Goal: Task Accomplishment & Management: Complete application form

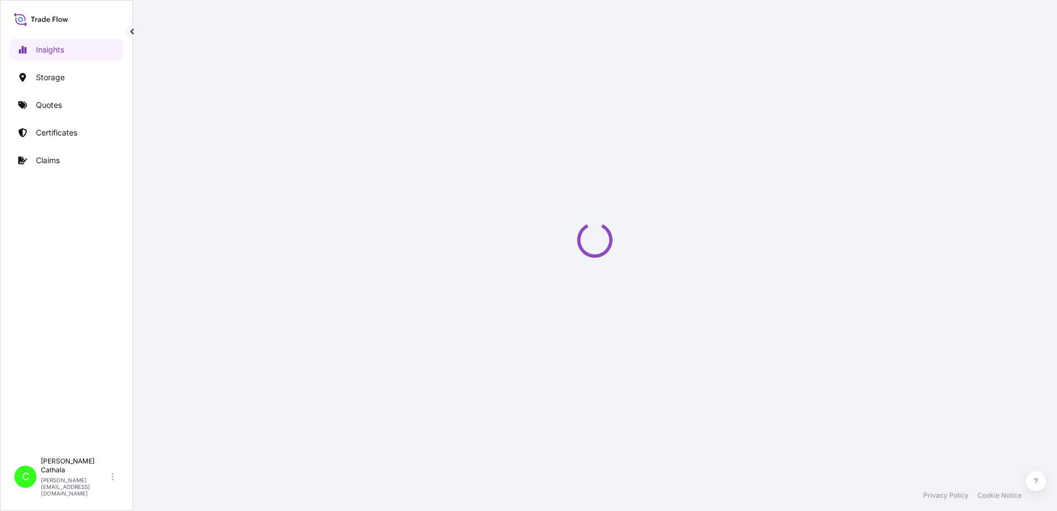
select select "2025"
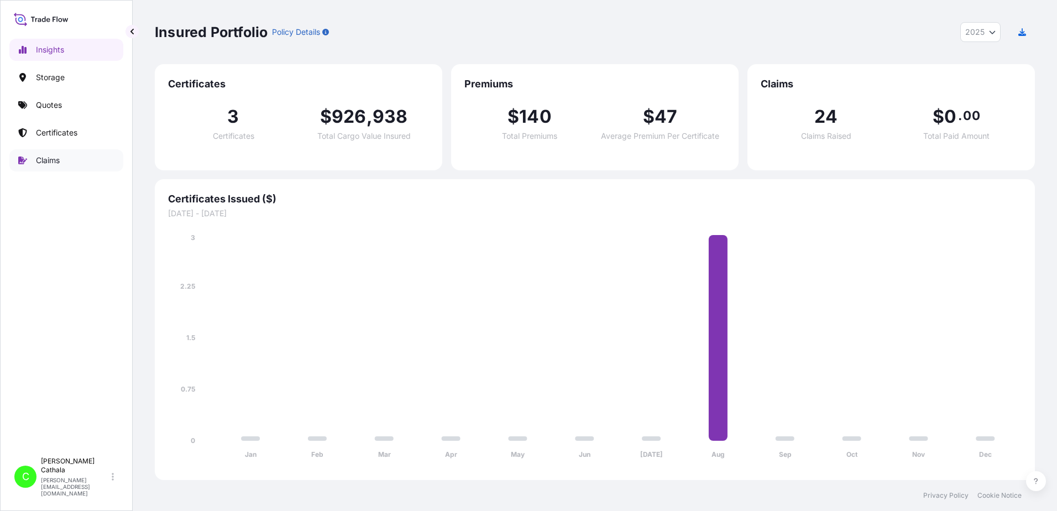
click at [51, 164] on p "Claims" at bounding box center [48, 160] width 24 height 11
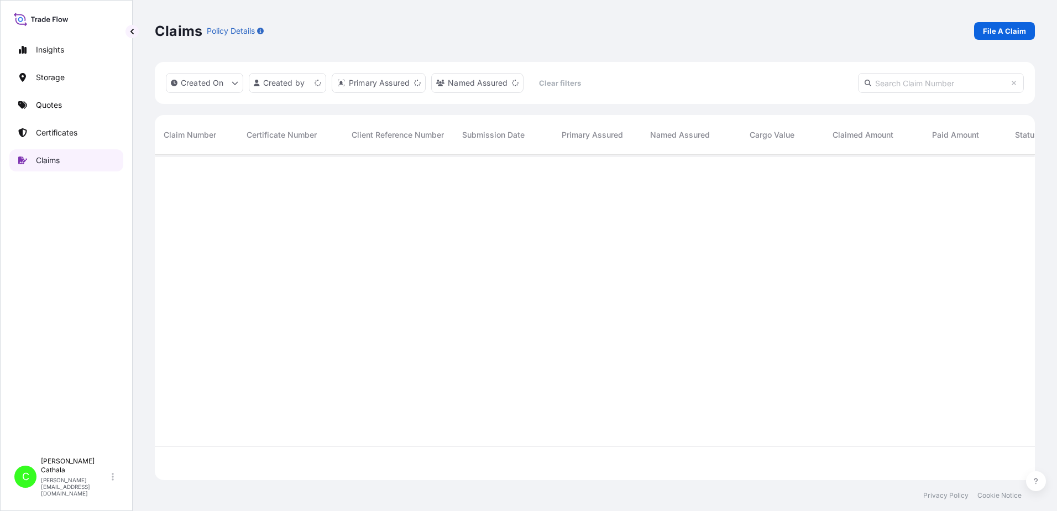
scroll to position [323, 872]
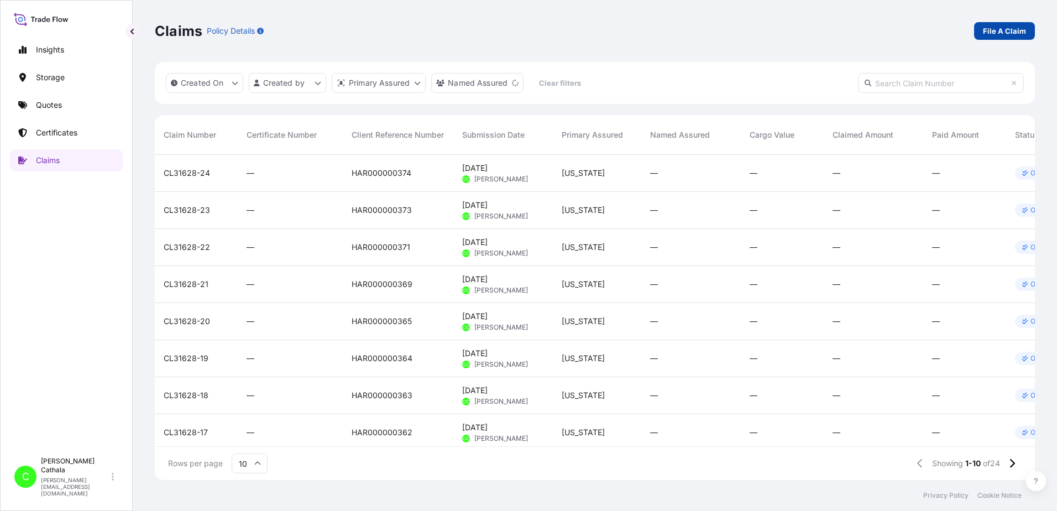
click at [1016, 31] on p "File A Claim" at bounding box center [1004, 30] width 43 height 11
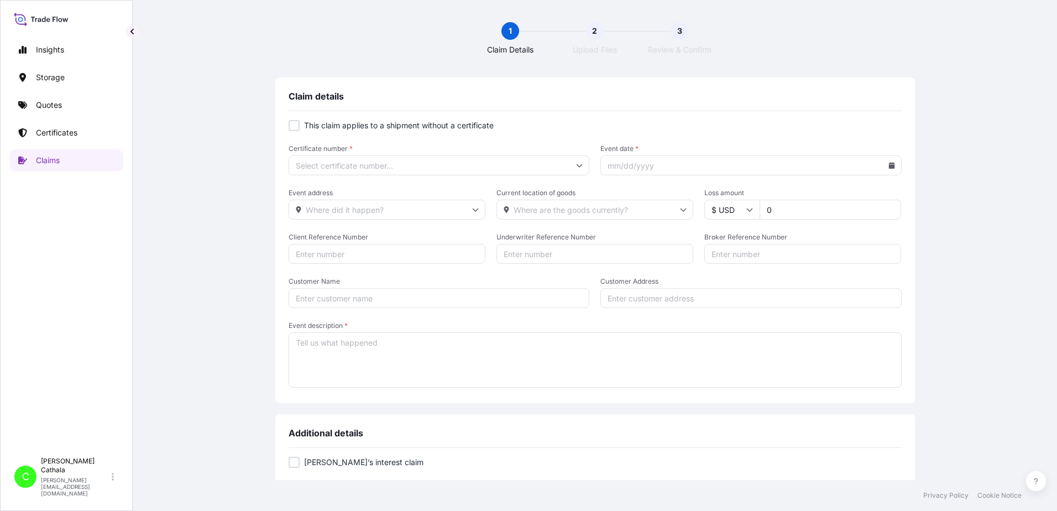
click at [294, 128] on div at bounding box center [294, 125] width 11 height 11
checkbox input "true"
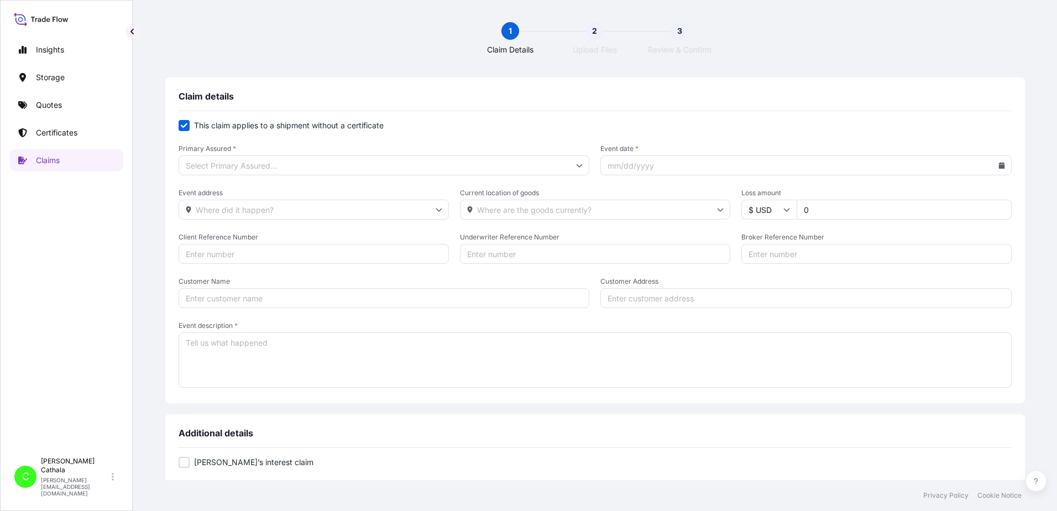
click at [322, 170] on input "Primary Assured *" at bounding box center [384, 165] width 411 height 20
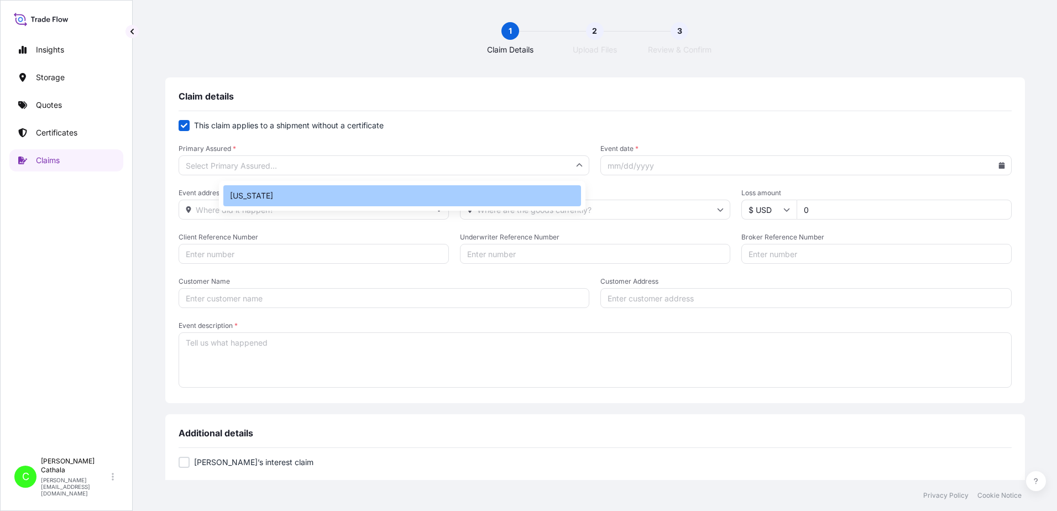
click at [244, 202] on div "[US_STATE]" at bounding box center [402, 195] width 358 height 21
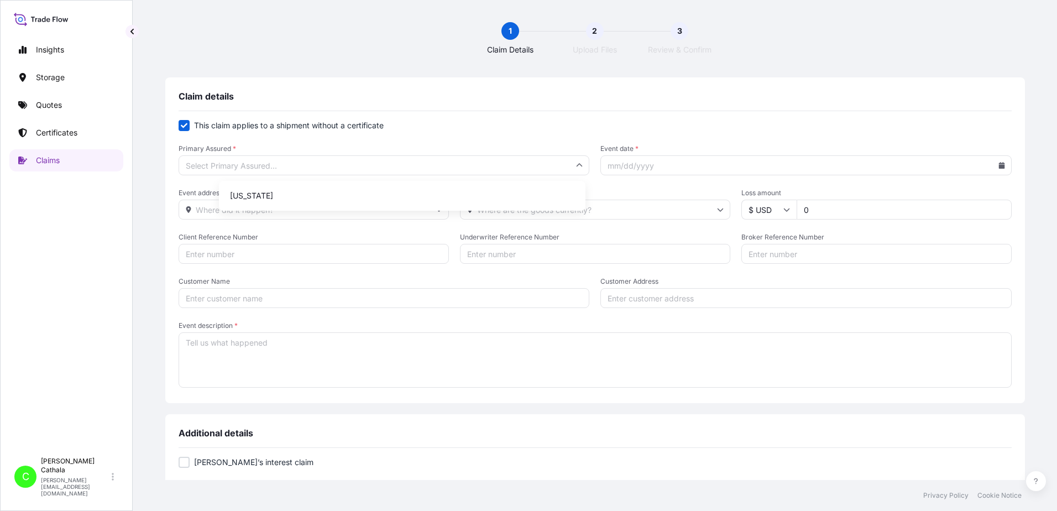
type input "[US_STATE]"
click at [752, 170] on input "Event date *" at bounding box center [805, 165] width 411 height 20
click at [999, 166] on icon at bounding box center [1002, 165] width 6 height 7
click at [912, 197] on icon at bounding box center [910, 197] width 4 height 7
click at [839, 283] on button "13" at bounding box center [840, 285] width 18 height 18
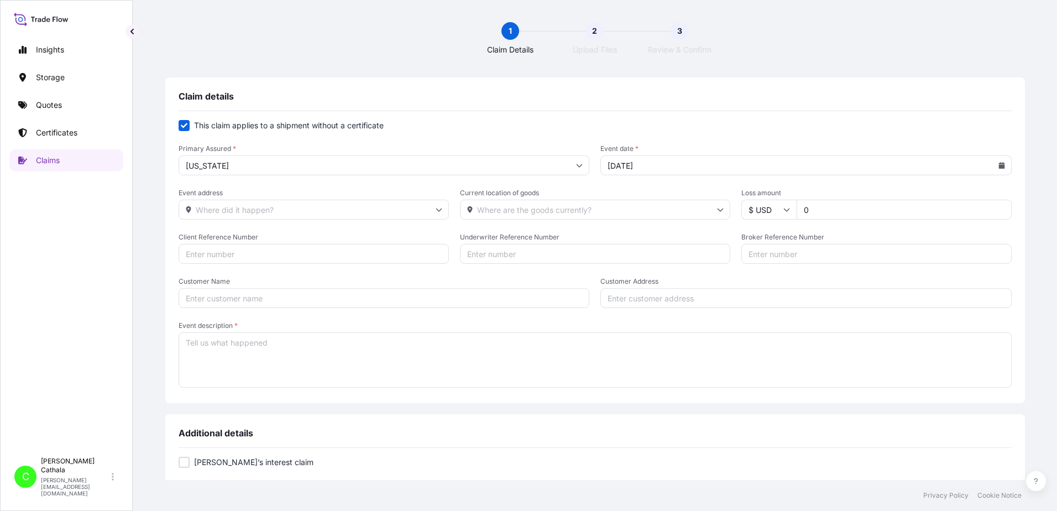
type input "[DATE]"
drag, startPoint x: 327, startPoint y: 206, endPoint x: 335, endPoint y: 206, distance: 7.7
click at [331, 206] on input "Event address" at bounding box center [314, 210] width 270 height 20
click at [346, 211] on input "Event address" at bounding box center [314, 210] width 270 height 20
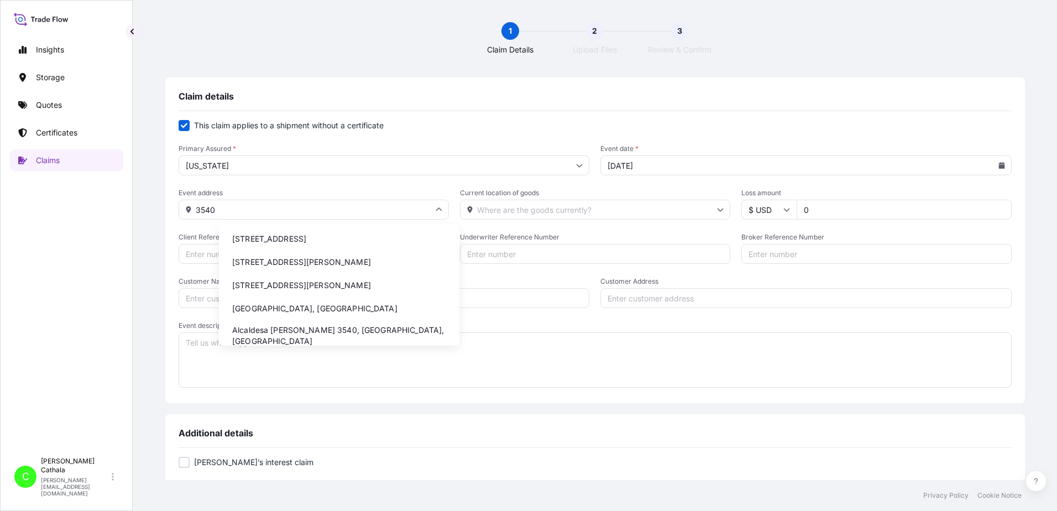
drag, startPoint x: 306, startPoint y: 238, endPoint x: 317, endPoint y: 238, distance: 11.1
click at [309, 238] on li "[STREET_ADDRESS]" at bounding box center [339, 238] width 232 height 21
type input "[STREET_ADDRESS]"
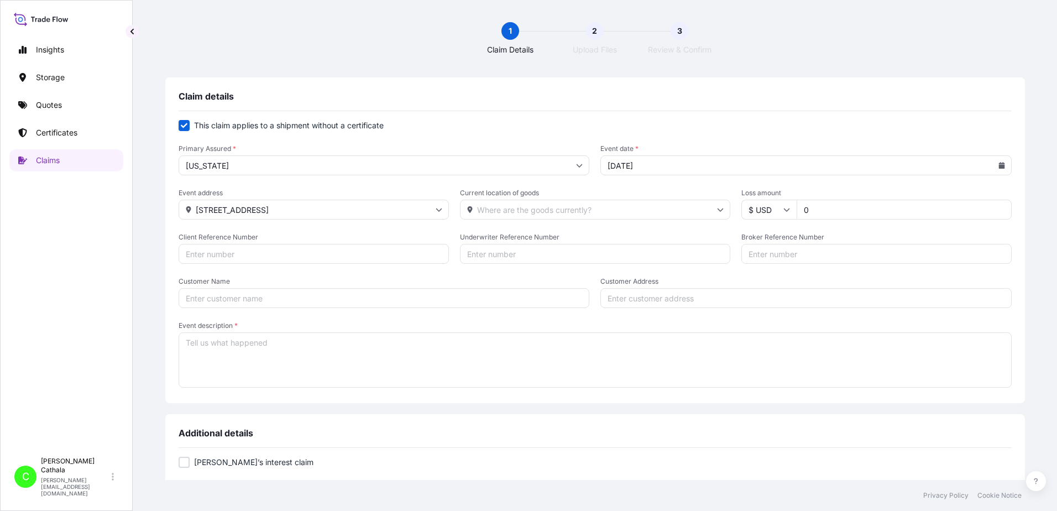
click at [594, 209] on input "Current location of goods" at bounding box center [595, 210] width 270 height 20
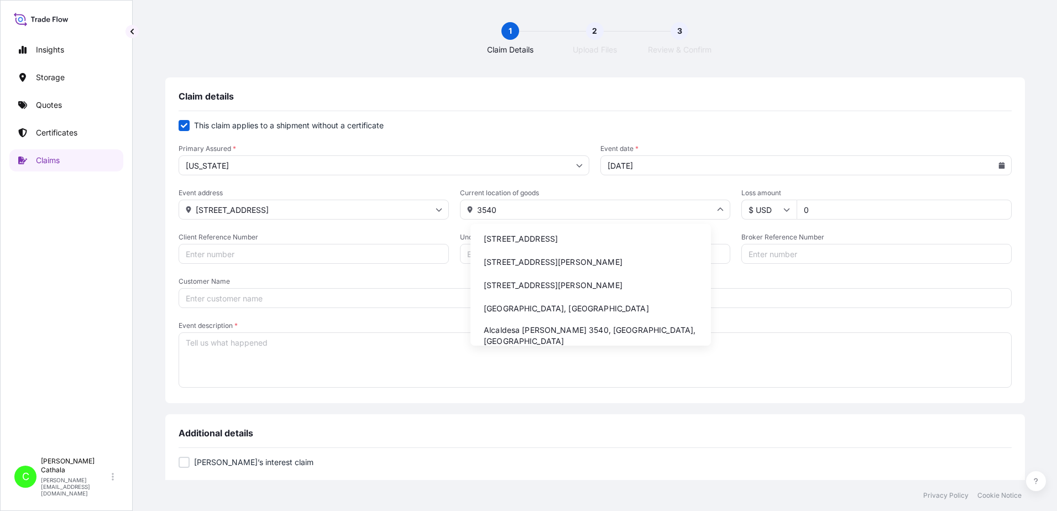
click at [595, 238] on li "[STREET_ADDRESS]" at bounding box center [591, 238] width 232 height 21
type input "[STREET_ADDRESS]"
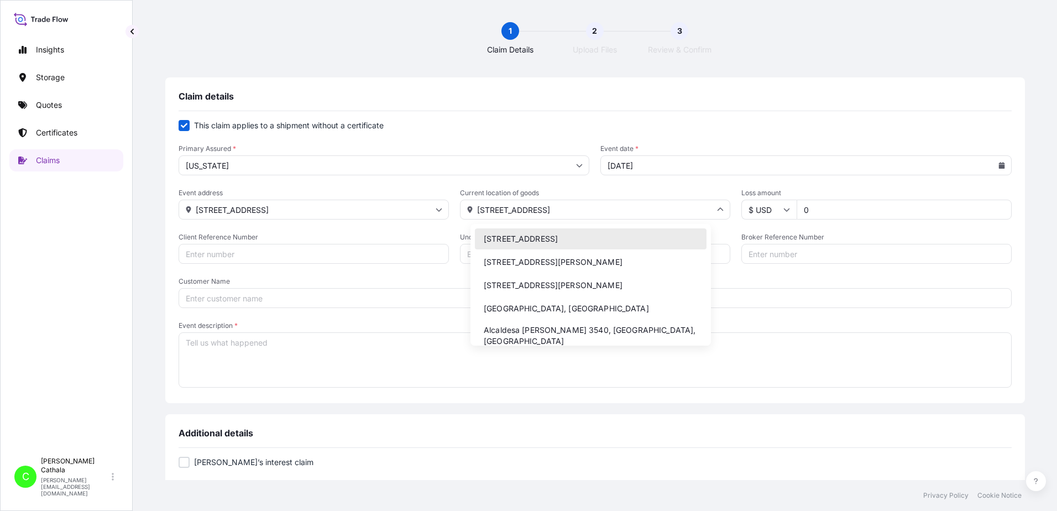
click at [518, 215] on input "[STREET_ADDRESS]" at bounding box center [595, 210] width 270 height 20
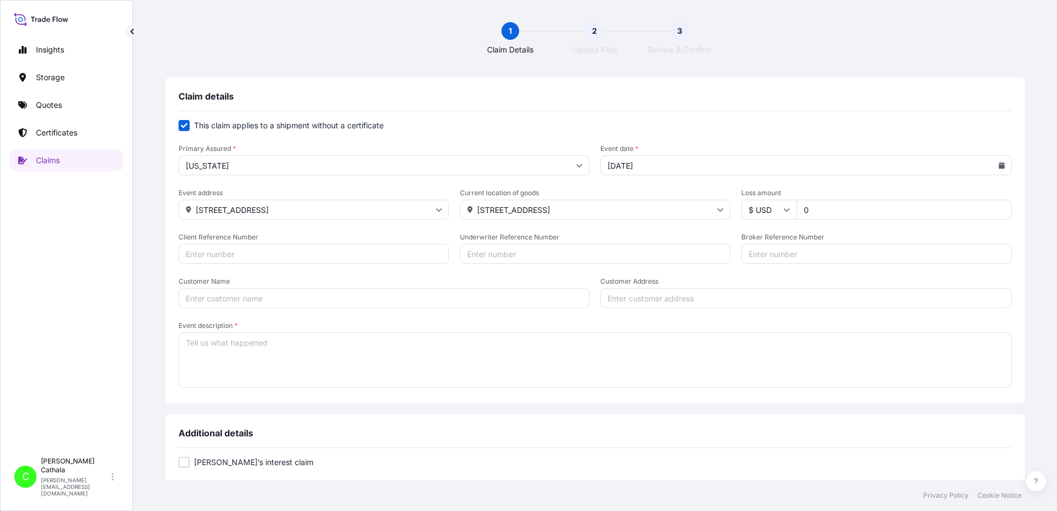
click at [764, 294] on input "Customer Address" at bounding box center [805, 298] width 411 height 20
paste input "[STREET_ADDRESS]"
type input "[STREET_ADDRESS]"
drag, startPoint x: 294, startPoint y: 252, endPoint x: 307, endPoint y: 252, distance: 13.8
click at [296, 252] on input "Client Reference Number" at bounding box center [314, 254] width 270 height 20
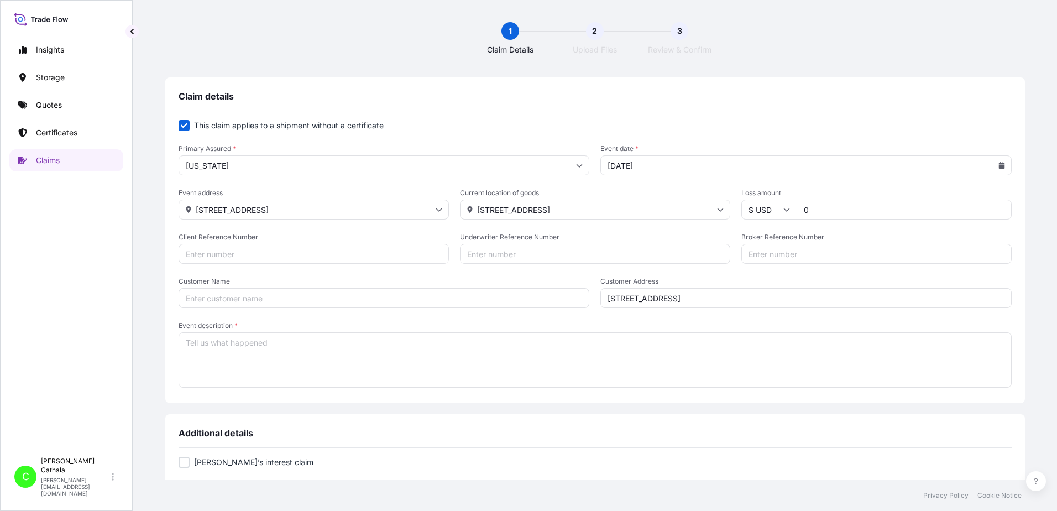
click at [338, 253] on input "Client Reference Number" at bounding box center [314, 254] width 270 height 20
paste input "HAR000000359"
type input "HAR000000359"
click at [784, 252] on input "Broker Reference Number" at bounding box center [876, 254] width 270 height 20
paste input "NYKU4969881"
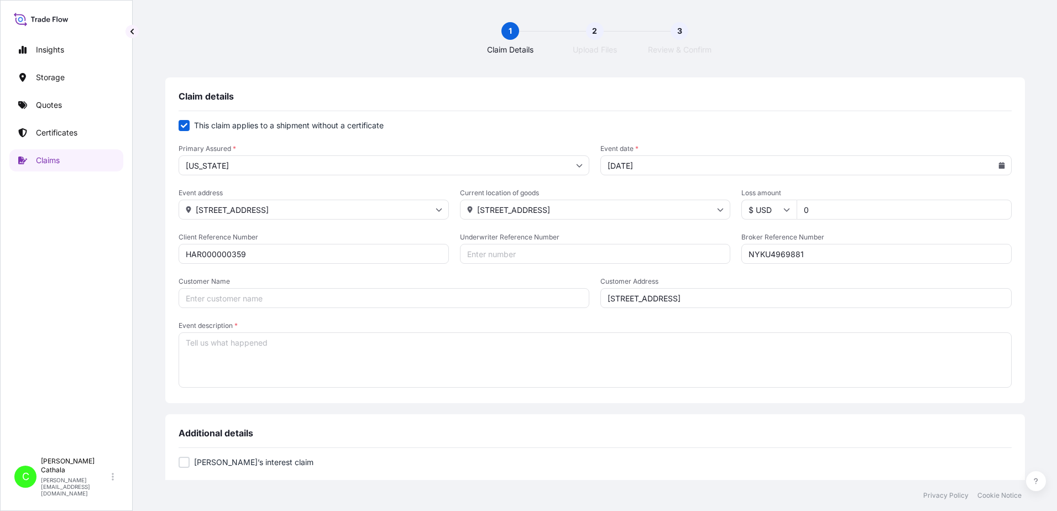
type input "NYKU4969881"
drag, startPoint x: 807, startPoint y: 207, endPoint x: 688, endPoint y: 194, distance: 120.1
click at [688, 194] on div "Event address [STREET_ADDRESS] Current location of goods [STREET_ADDRESS] Loss …" at bounding box center [595, 204] width 833 height 31
type input "337.2"
click at [275, 343] on textarea "Event description *" at bounding box center [595, 359] width 833 height 55
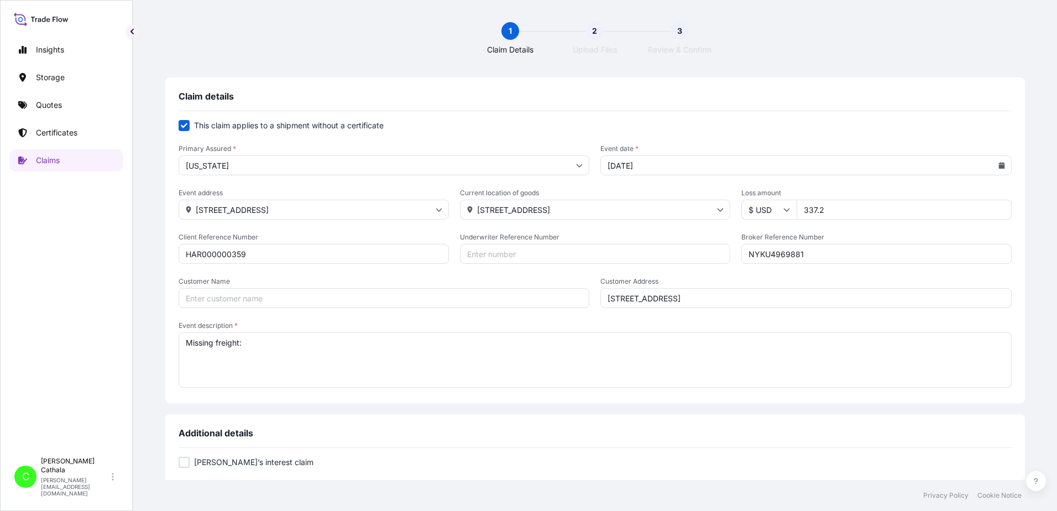
click at [421, 344] on textarea "Missing freight:" at bounding box center [595, 359] width 833 height 55
paste textarea "JBL TUNE510 LIFESTYLE WIRELESS ON-EAR"
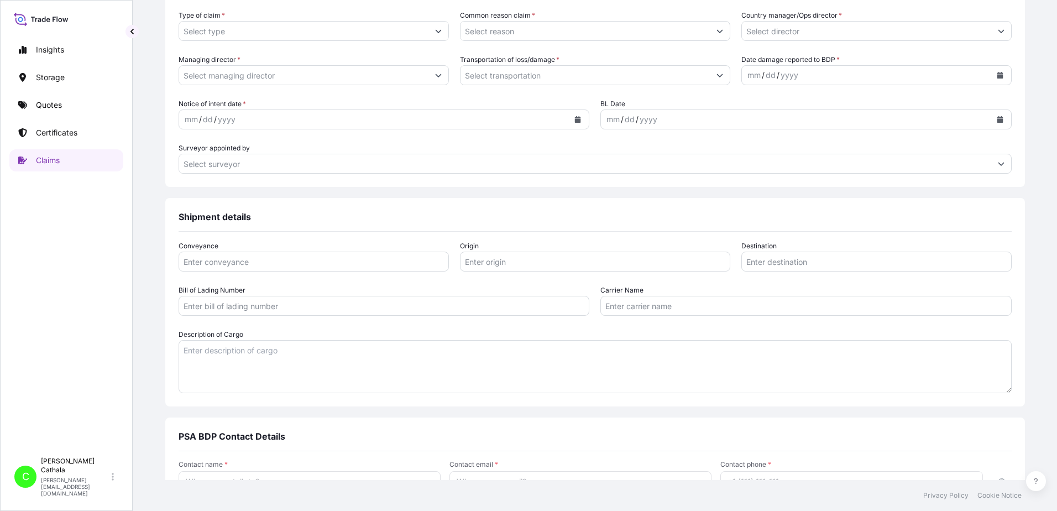
scroll to position [560, 0]
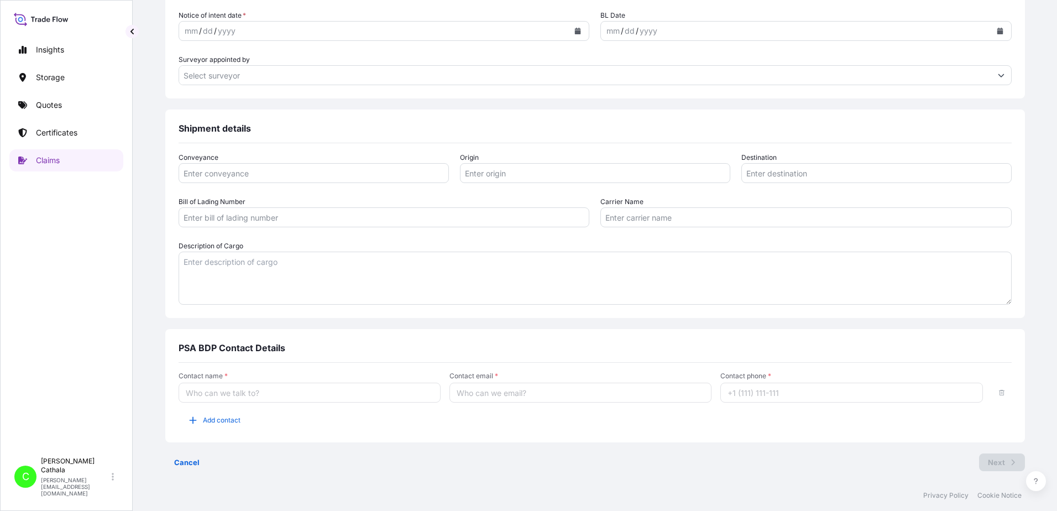
type textarea "Missing freight:JBL TUNE510 LIFESTYLE WIRELESS ON-EAR"
click at [299, 274] on textarea "Description of Cargo" at bounding box center [595, 278] width 833 height 53
paste textarea "JBL TUNE510 LIFESTYLE WIRELESS ON-EAR"
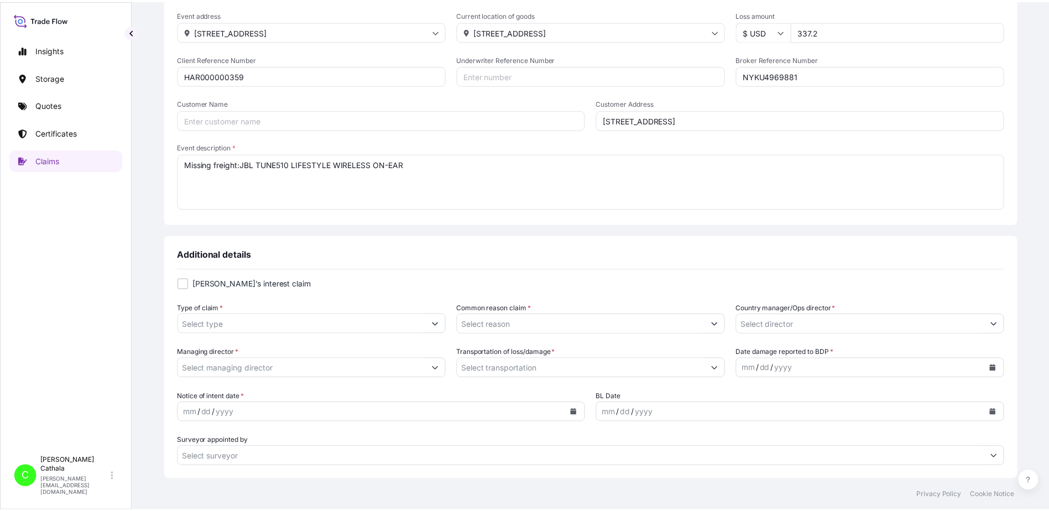
scroll to position [173, 0]
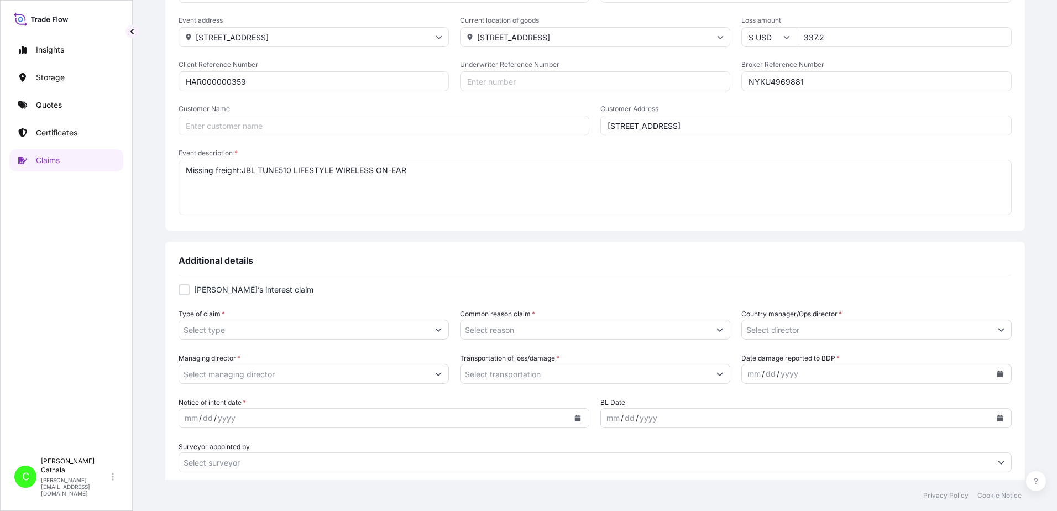
type textarea "JBL TUNE510 LIFESTYLE WIRELESS ON-EAR"
click at [382, 123] on input "Customer Name" at bounding box center [384, 126] width 411 height 20
paste input "[PERSON_NAME] Internationa"
type input "[PERSON_NAME] Internationa"
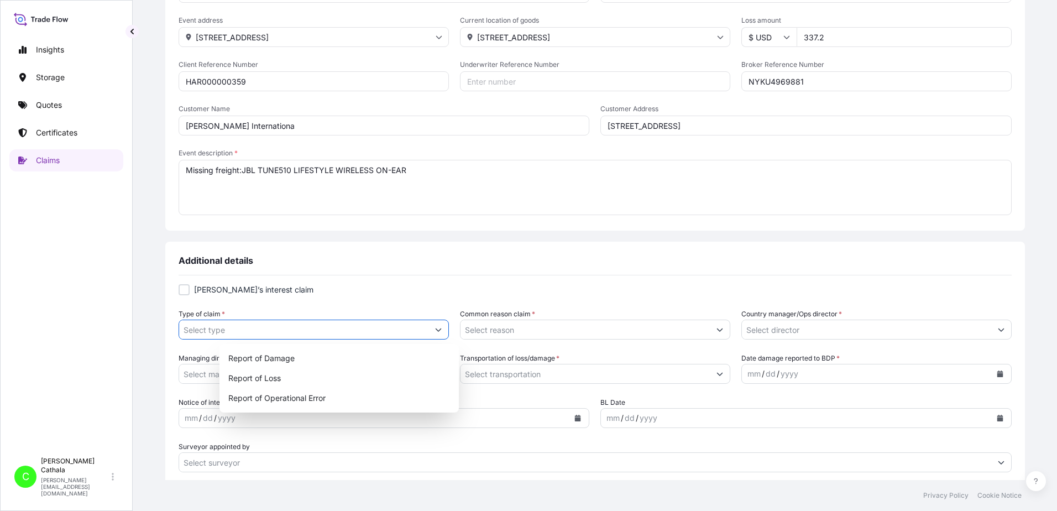
click at [442, 331] on icon "Show suggestions" at bounding box center [438, 329] width 7 height 7
click at [267, 379] on div "Report of Loss" at bounding box center [339, 378] width 231 height 20
type input "Report of Loss"
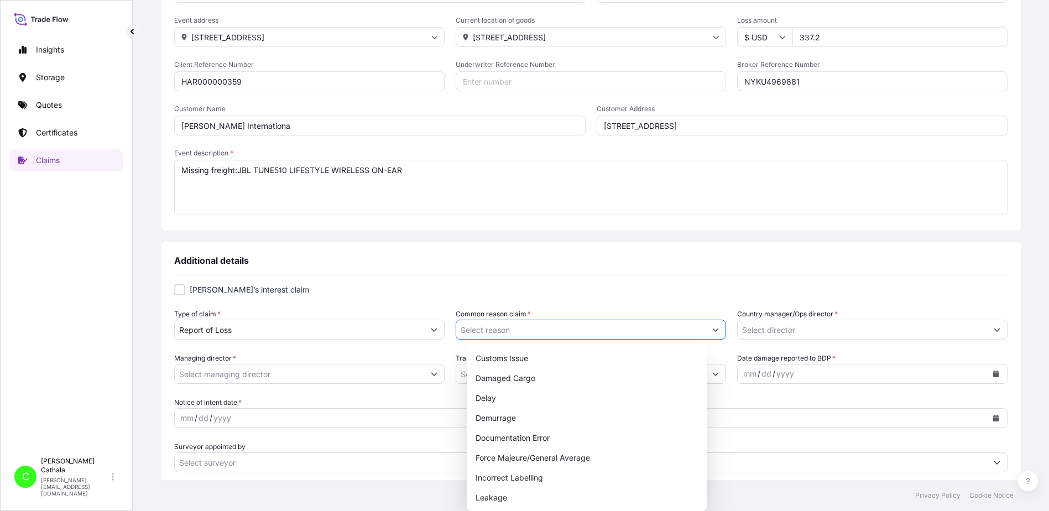
click at [706, 330] on button "Show suggestions" at bounding box center [716, 330] width 20 height 20
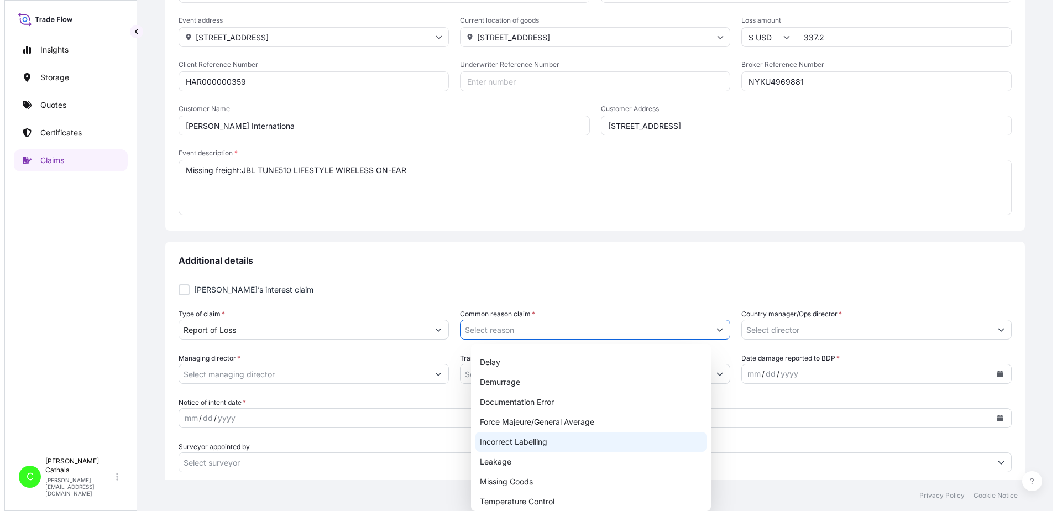
scroll to position [55, 0]
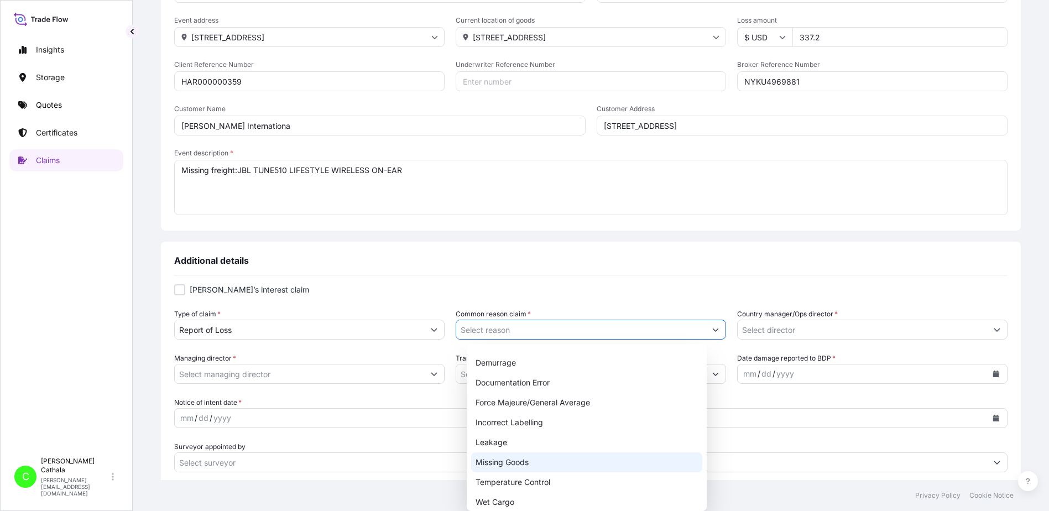
click at [513, 464] on div "Missing Goods" at bounding box center [586, 462] width 231 height 20
type input "Missing Goods"
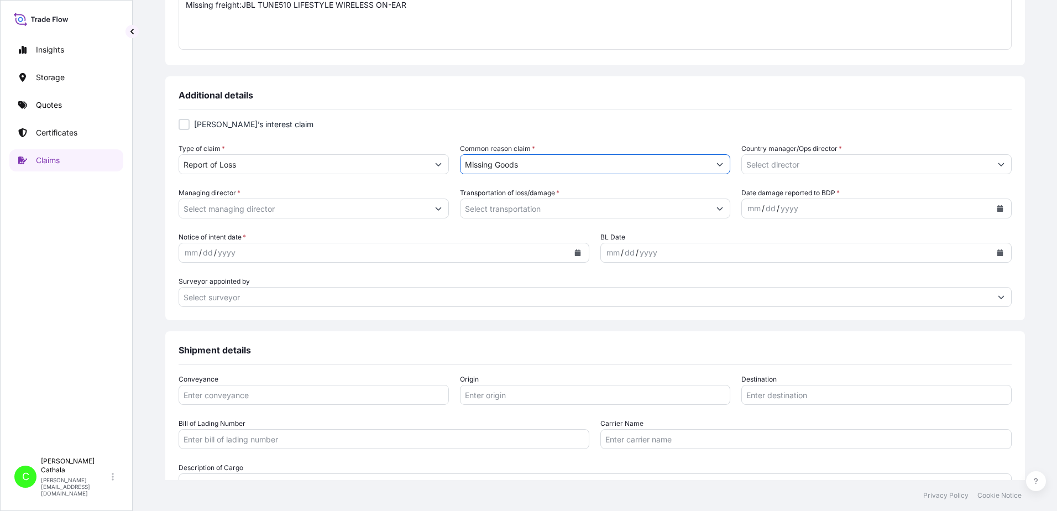
scroll to position [394, 0]
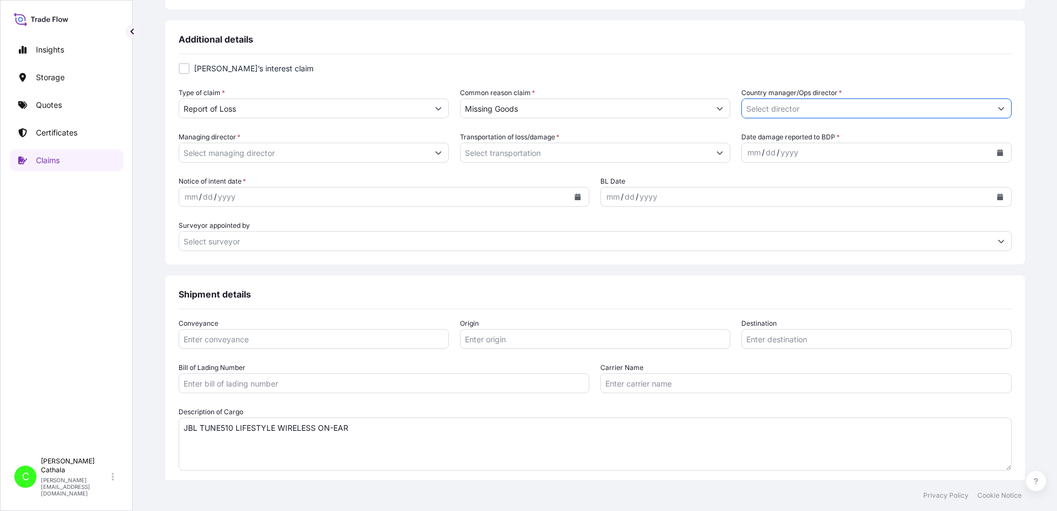
drag, startPoint x: 891, startPoint y: 111, endPoint x: 894, endPoint y: 138, distance: 27.2
click at [894, 110] on input "Country manager/Ops director *" at bounding box center [866, 108] width 249 height 20
drag, startPoint x: 844, startPoint y: 107, endPoint x: 814, endPoint y: 108, distance: 30.4
click at [814, 108] on input "Country manager/Ops director *" at bounding box center [866, 108] width 249 height 20
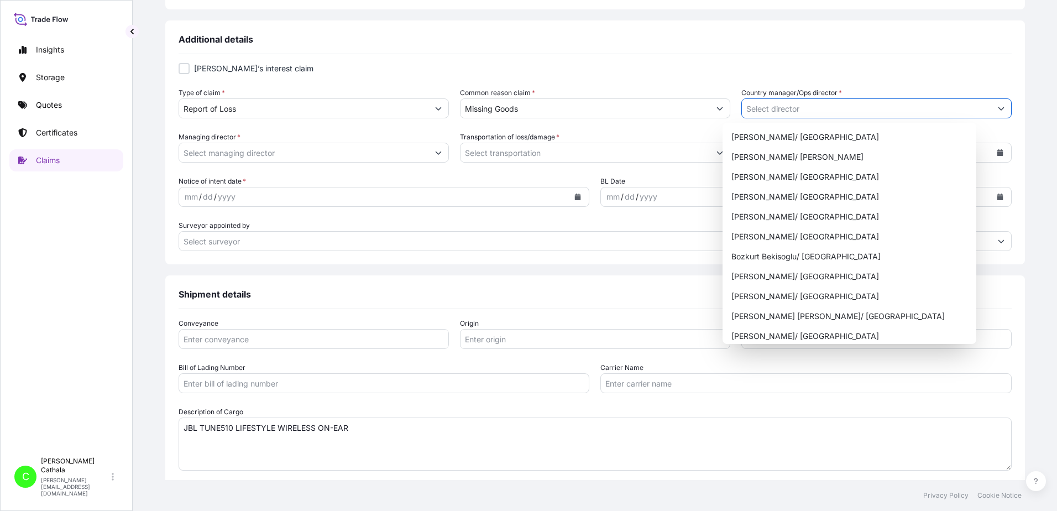
click at [991, 113] on button "Show suggestions" at bounding box center [1001, 108] width 20 height 20
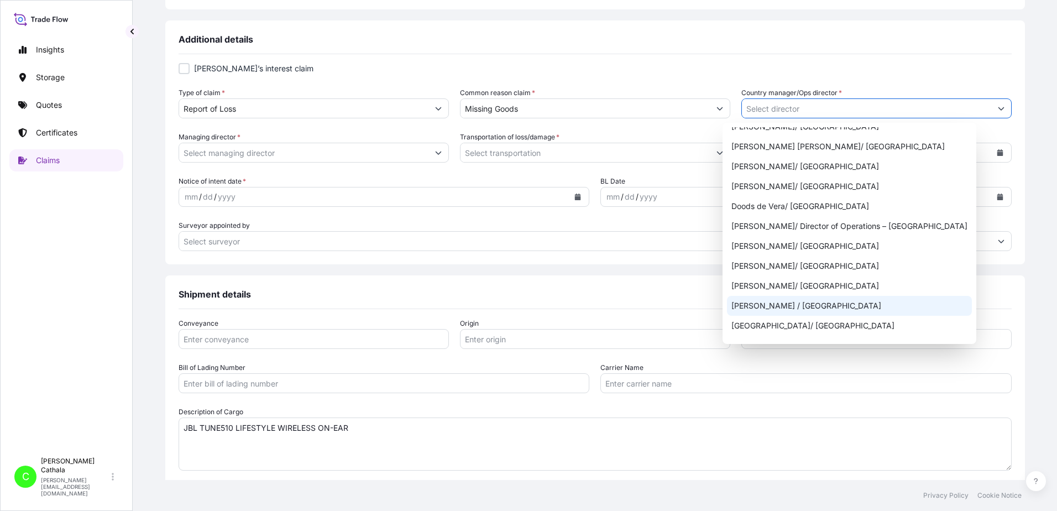
scroll to position [166, 0]
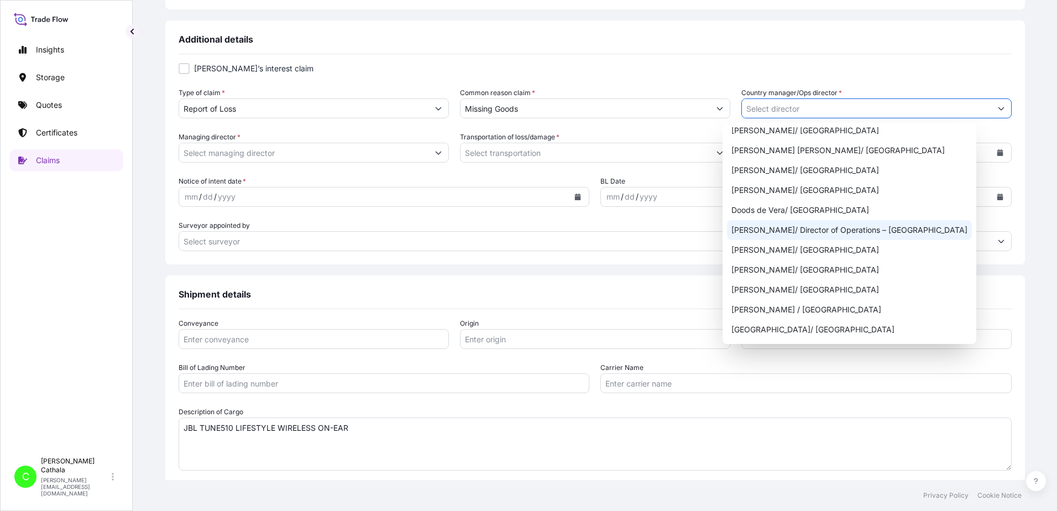
click at [868, 232] on div "[PERSON_NAME]/ Director of Operations – [GEOGRAPHIC_DATA]" at bounding box center [849, 230] width 245 height 20
type input "[PERSON_NAME]/ Director of Operations – [GEOGRAPHIC_DATA]"
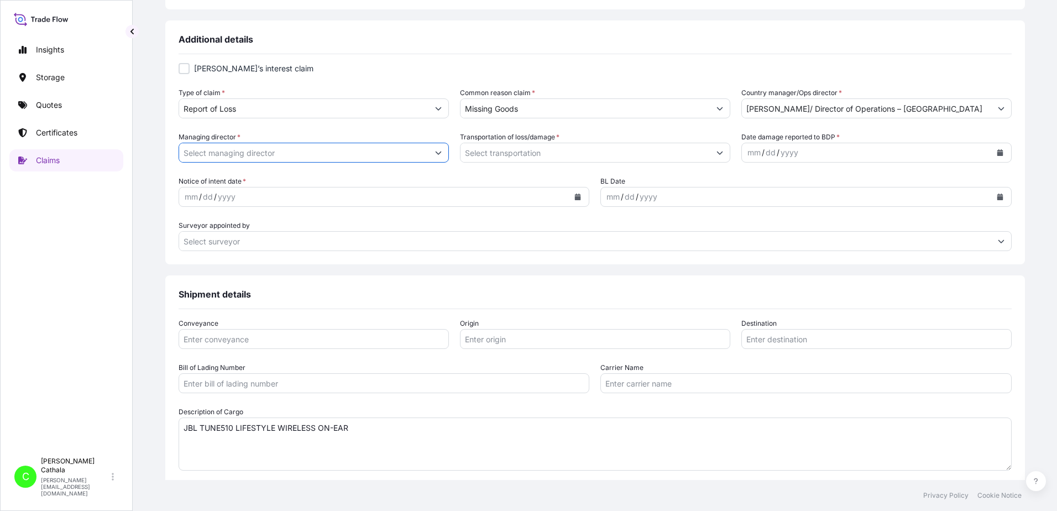
click at [327, 151] on input "Managing director *" at bounding box center [303, 153] width 249 height 20
click at [441, 153] on icon "Show suggestions" at bounding box center [438, 153] width 6 height 3
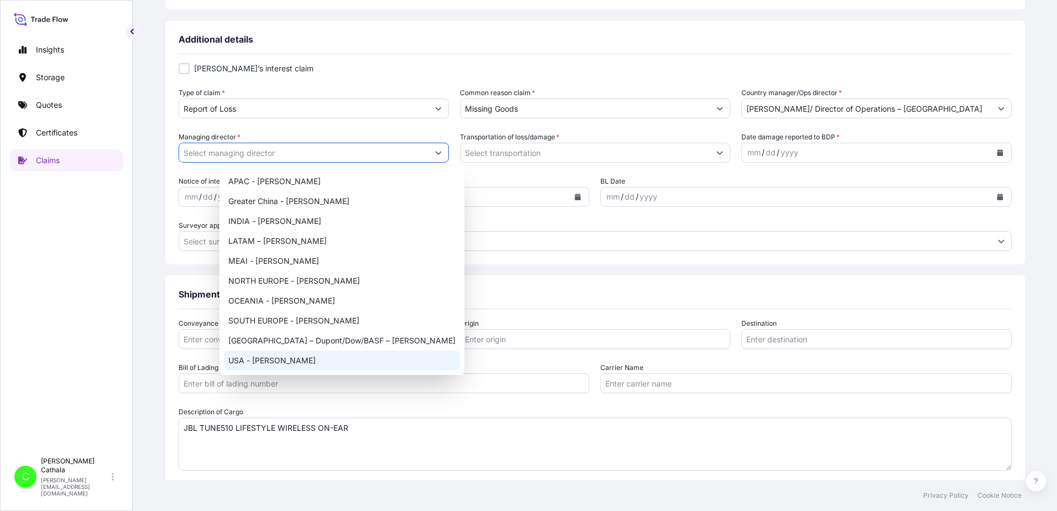
click at [275, 364] on div "USA - [PERSON_NAME]" at bounding box center [342, 361] width 236 height 20
type input "USA - [PERSON_NAME]"
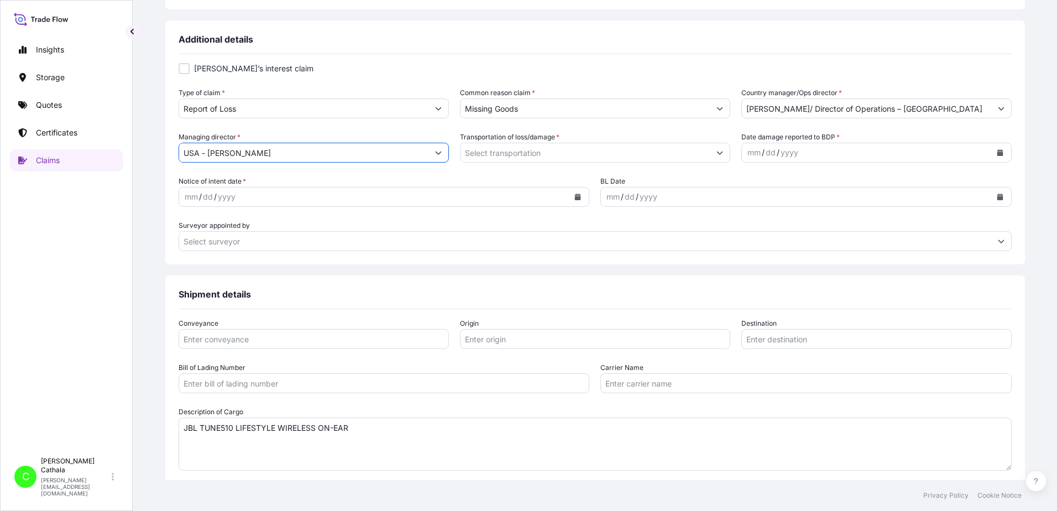
click at [717, 152] on icon "Show suggestions" at bounding box center [720, 152] width 7 height 7
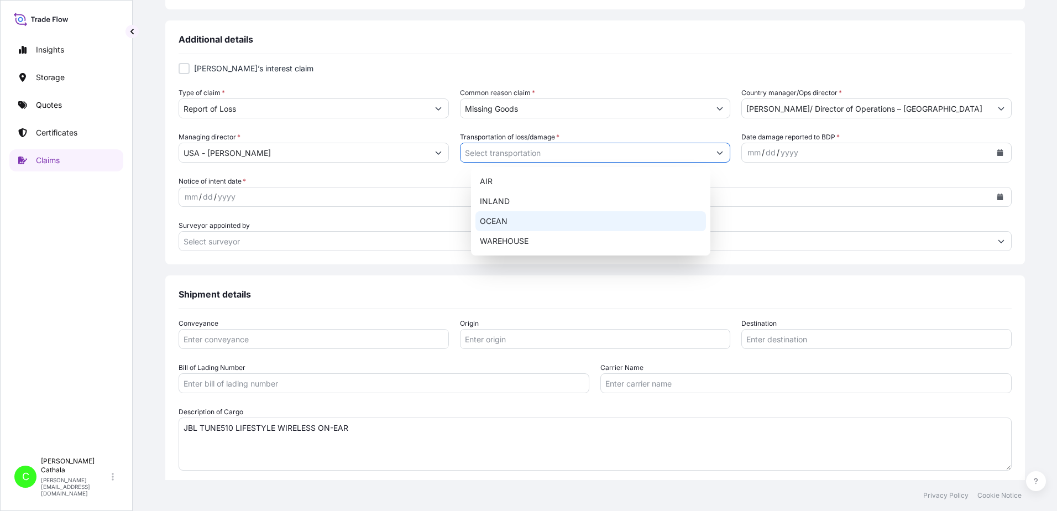
click at [490, 221] on div "OCEAN" at bounding box center [591, 221] width 231 height 20
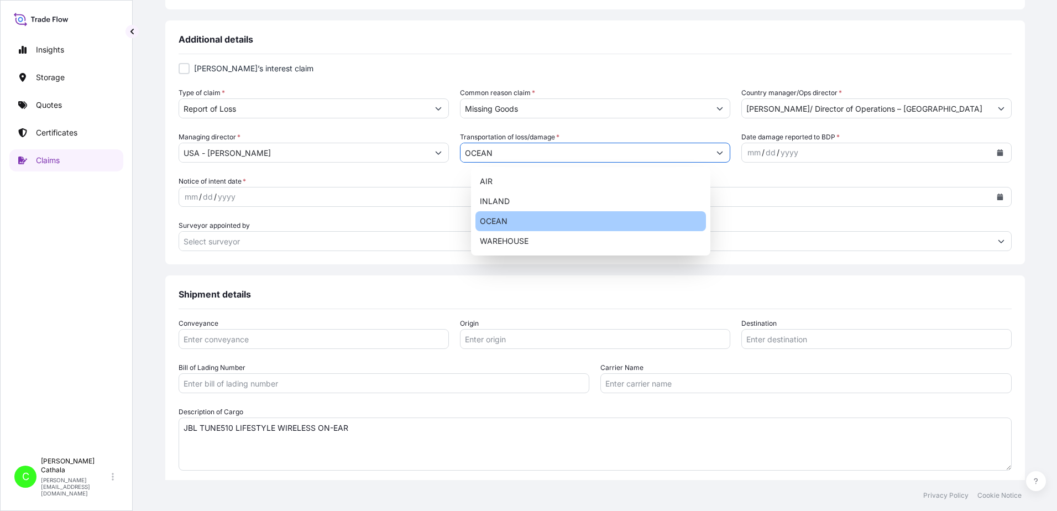
type input "OCEAN"
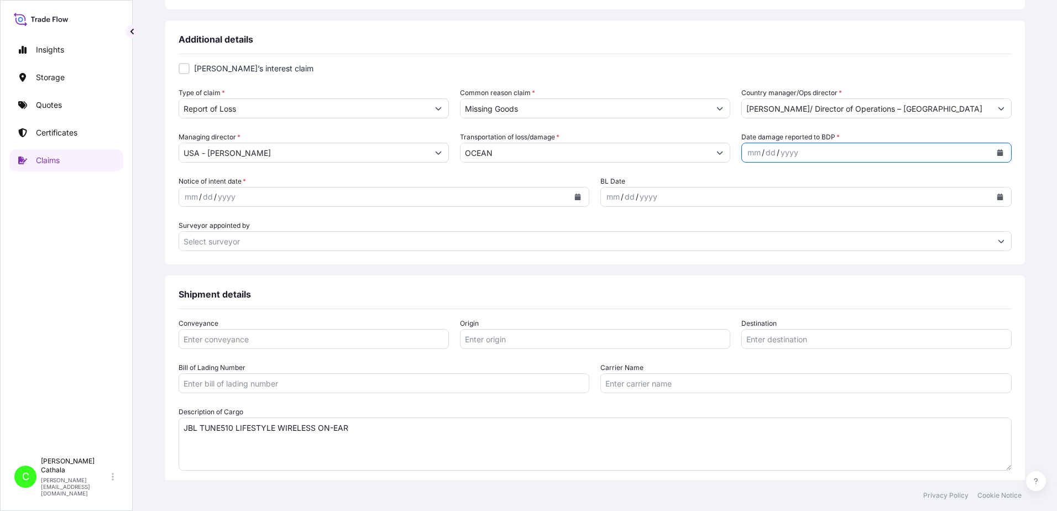
click at [997, 153] on icon "Calendar" at bounding box center [1000, 152] width 6 height 7
click at [747, 188] on button "Previous" at bounding box center [745, 185] width 24 height 18
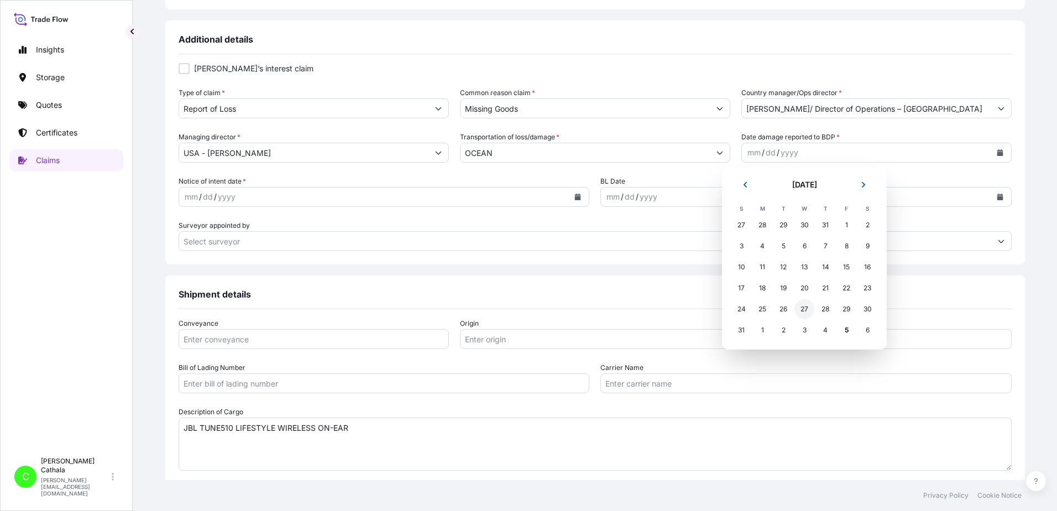
click at [808, 308] on div "27" at bounding box center [805, 309] width 20 height 20
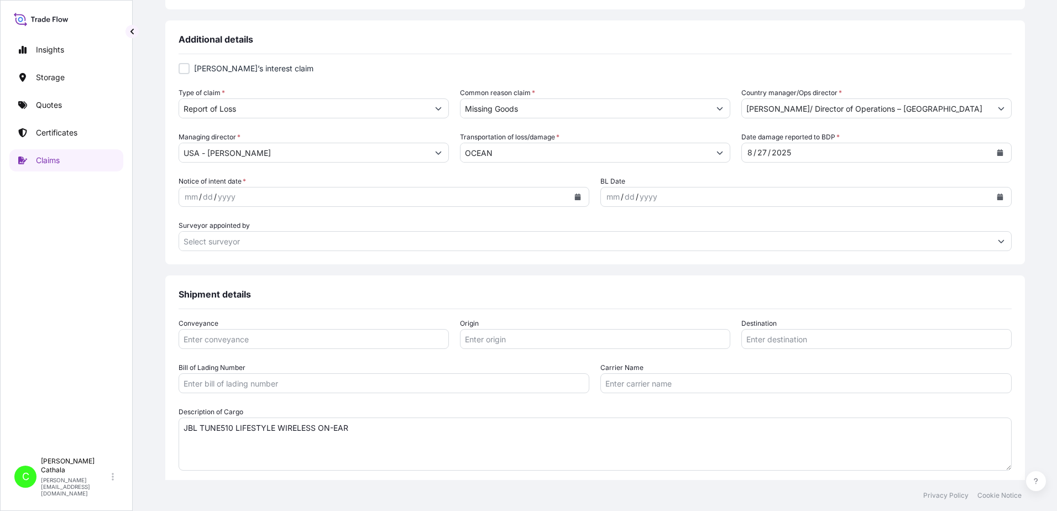
click at [575, 200] on icon "Calendar" at bounding box center [578, 197] width 6 height 7
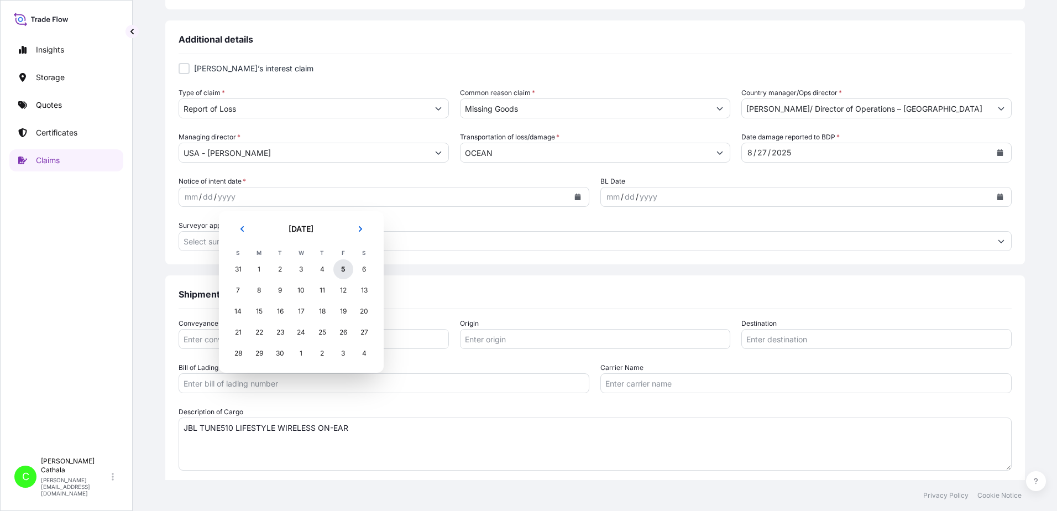
click at [344, 268] on div "5" at bounding box center [343, 269] width 20 height 20
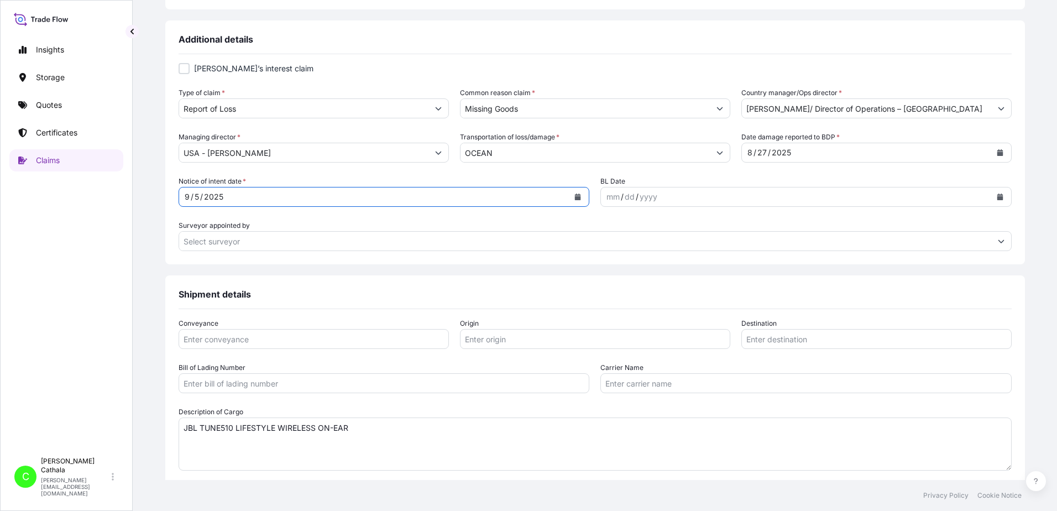
click at [997, 197] on icon "Calendar" at bounding box center [1000, 197] width 6 height 7
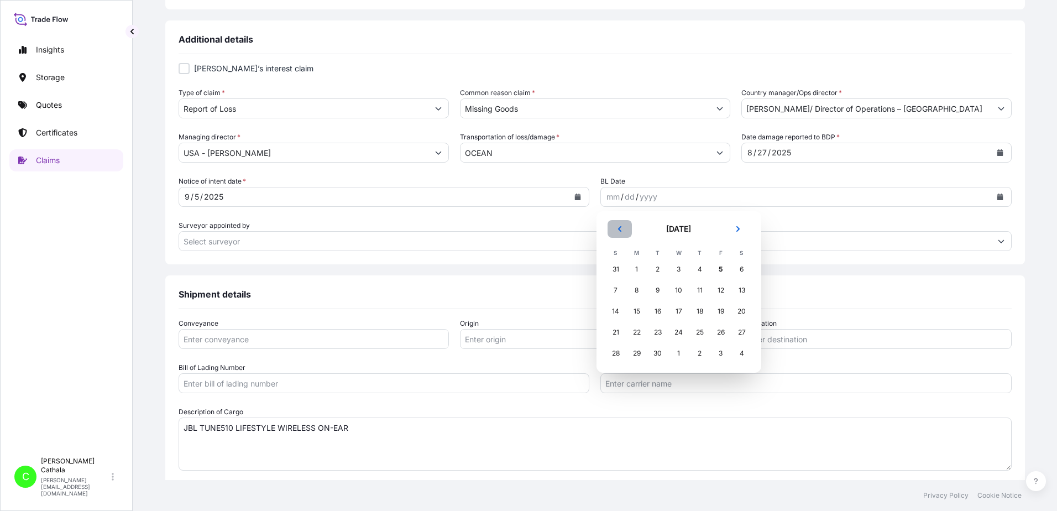
click at [623, 231] on icon "Previous" at bounding box center [620, 229] width 7 height 7
click at [623, 229] on icon "Previous" at bounding box center [620, 229] width 7 height 7
click at [664, 264] on div "1" at bounding box center [658, 269] width 20 height 20
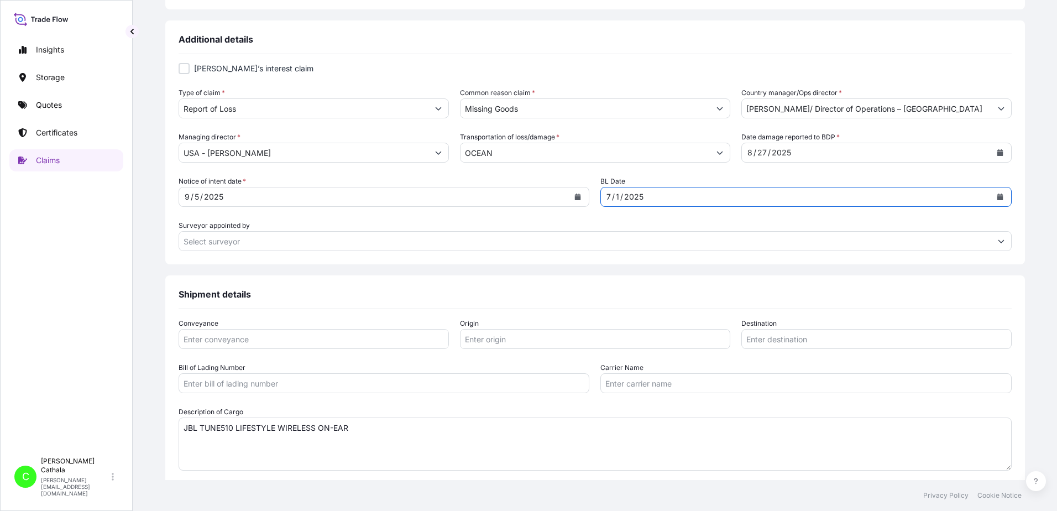
click at [421, 340] on input "Conveyance" at bounding box center [314, 339] width 270 height 20
type input "ocean"
type input "YANTIAN, [GEOGRAPHIC_DATA]"
type input "[GEOGRAPHIC_DATA], [GEOGRAPHIC_DATA]"
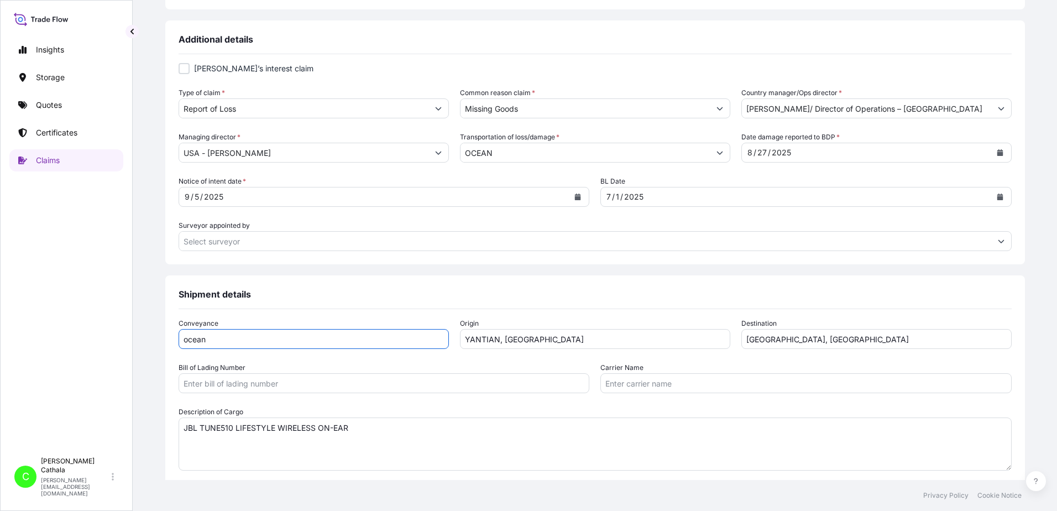
type input "ONEYHKGF81451400"
type input "Ocean Network Express Pte. Ltd."
type input "[PERSON_NAME]"
type input "[PERSON_NAME][EMAIL_ADDRESS][PERSON_NAME][DOMAIN_NAME]"
type input "13175544817"
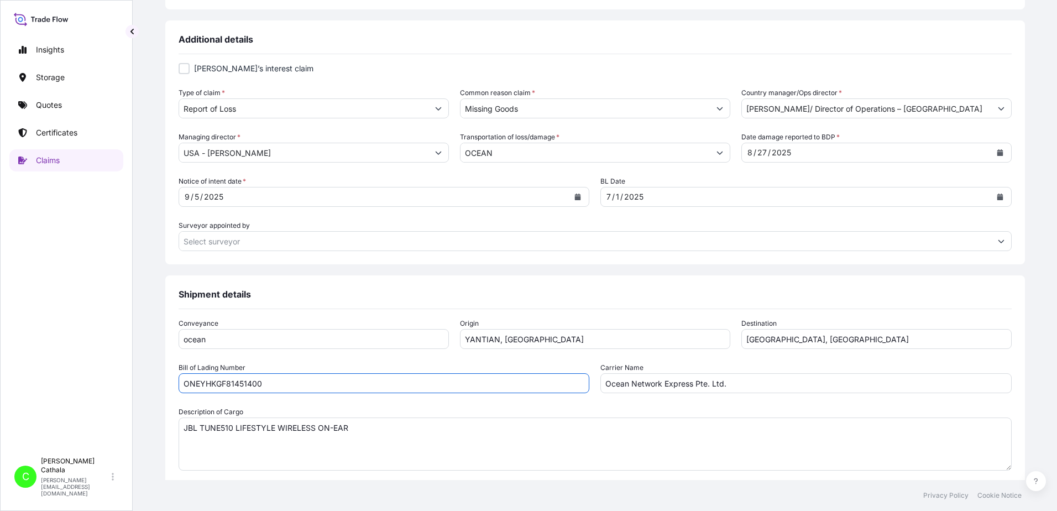
drag, startPoint x: 307, startPoint y: 383, endPoint x: 191, endPoint y: 374, distance: 117.0
click at [191, 374] on div "Claim details This claim applies to a shipment without a certificate Primary As…" at bounding box center [595, 165] width 880 height 962
paste input "367308"
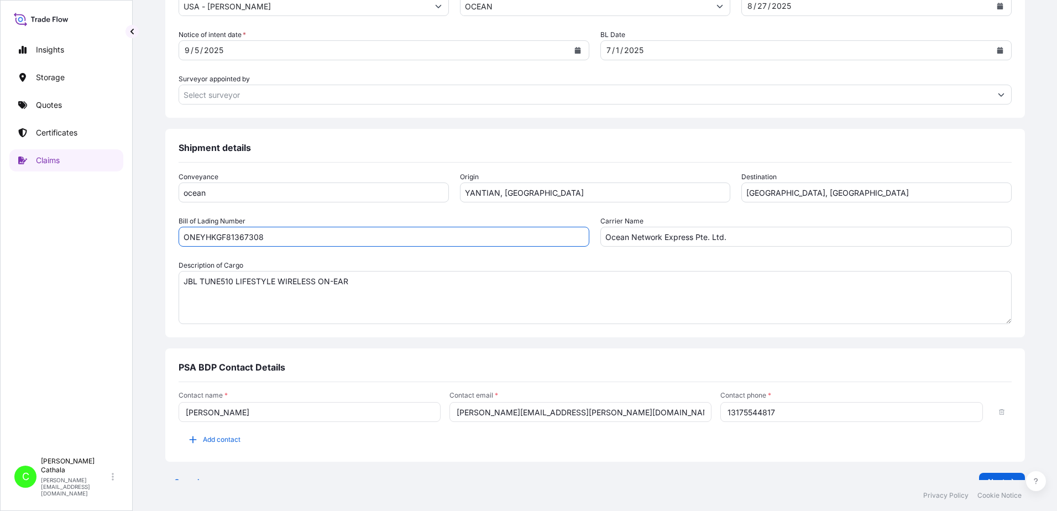
scroll to position [560, 0]
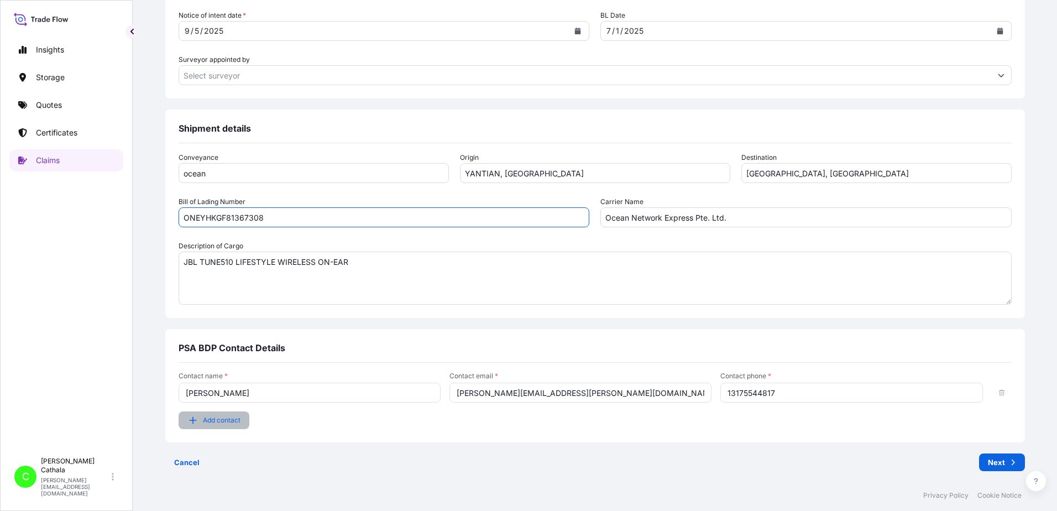
type input "ONEYHKGF81367308"
click at [227, 419] on button "Add contact" at bounding box center [214, 420] width 71 height 18
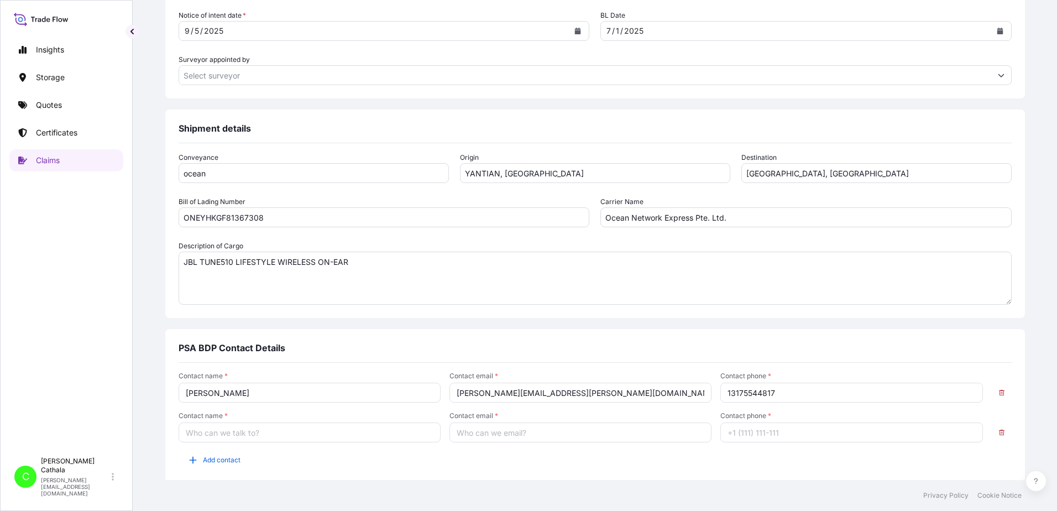
click at [248, 436] on input "Contact name *" at bounding box center [310, 432] width 262 height 20
type input "[PERSON_NAME]"
type input "[PERSON_NAME][EMAIL_ADDRESS][DOMAIN_NAME]"
type input "13176523689"
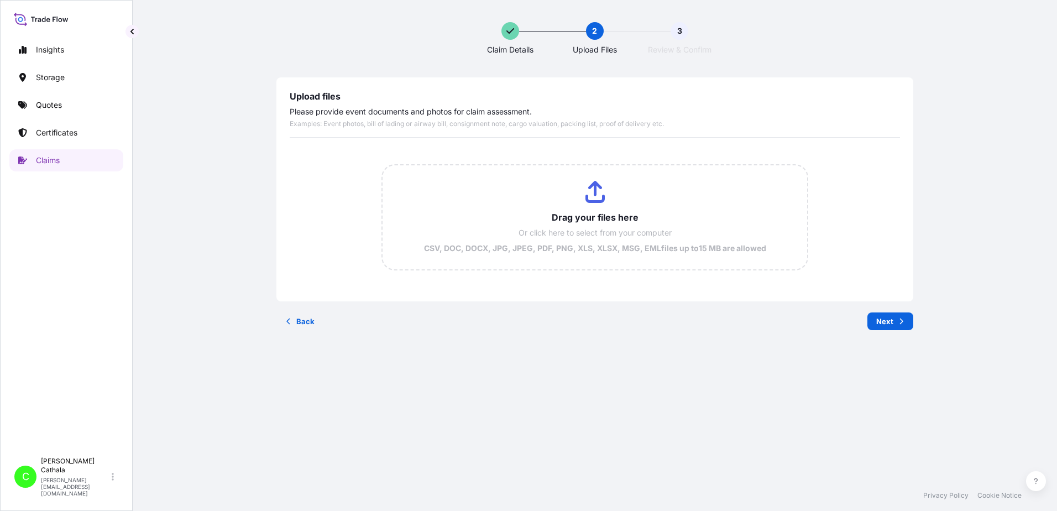
scroll to position [0, 0]
type input "C:\fakepath\NYKU4969881 claim.pdf"
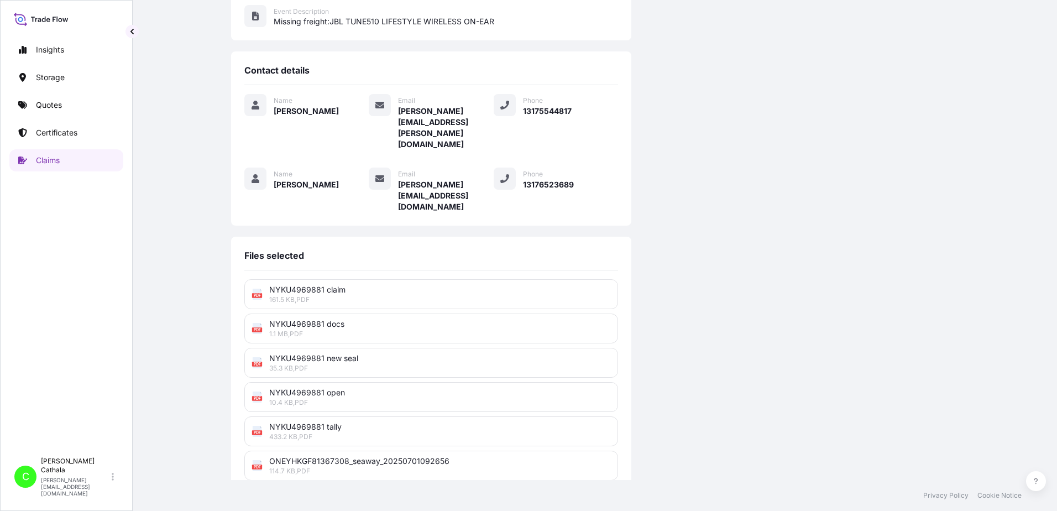
scroll to position [273, 0]
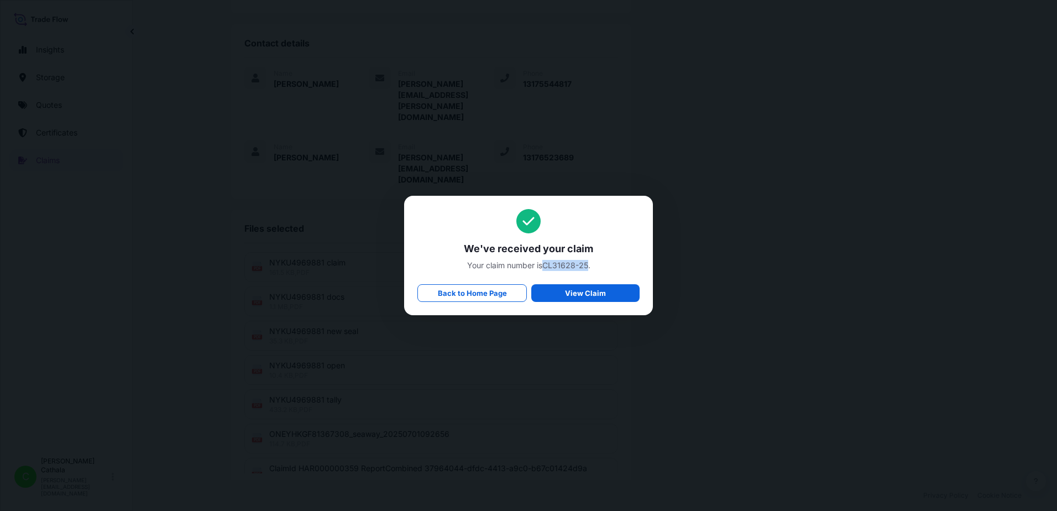
drag, startPoint x: 546, startPoint y: 262, endPoint x: 588, endPoint y: 259, distance: 42.1
click at [588, 259] on div "We've received your claim Your claim number is CL31628-25 . Back to Home Page V…" at bounding box center [528, 255] width 222 height 93
copy span "CL31628-25"
drag, startPoint x: 464, startPoint y: 248, endPoint x: 610, endPoint y: 258, distance: 146.3
click at [610, 258] on div "We've received your claim Your claim number is CL31628-25 . Back to Home Page V…" at bounding box center [528, 255] width 222 height 93
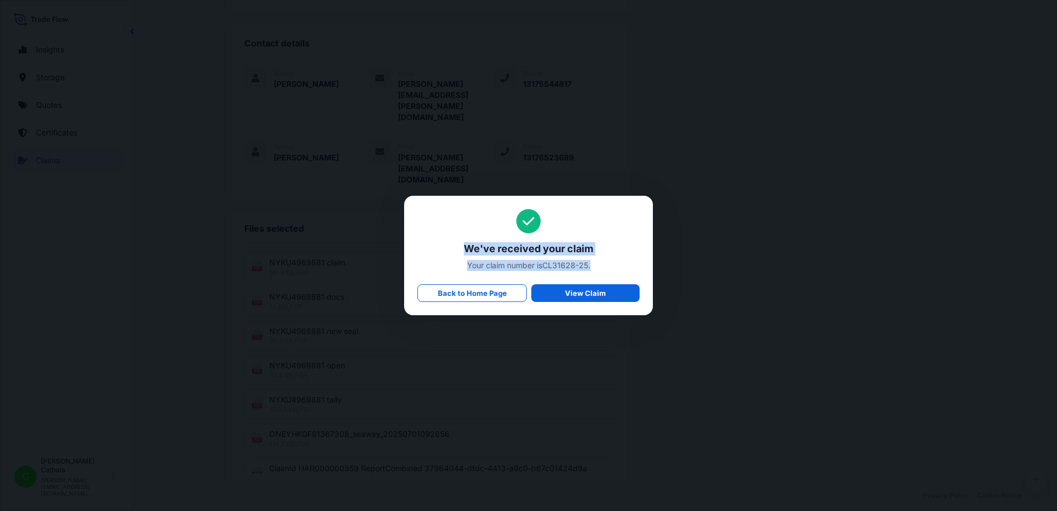
copy div "We've received your claim Your claim number is CL31628-25 ."
click at [489, 293] on p "Back to Home Page" at bounding box center [472, 293] width 69 height 11
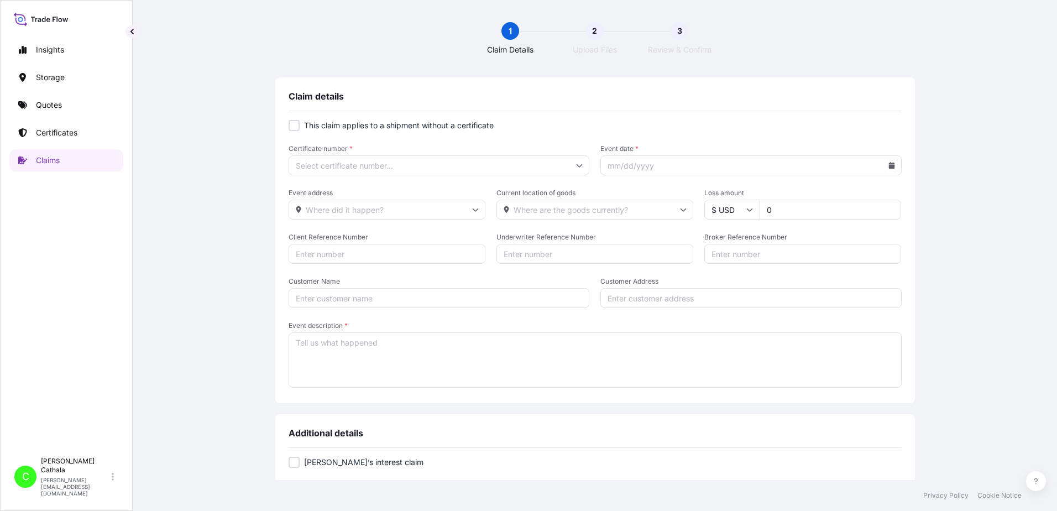
click at [812, 212] on input "0" at bounding box center [831, 210] width 142 height 20
type input "02662"
click at [290, 123] on div at bounding box center [294, 125] width 11 height 11
checkbox input "true"
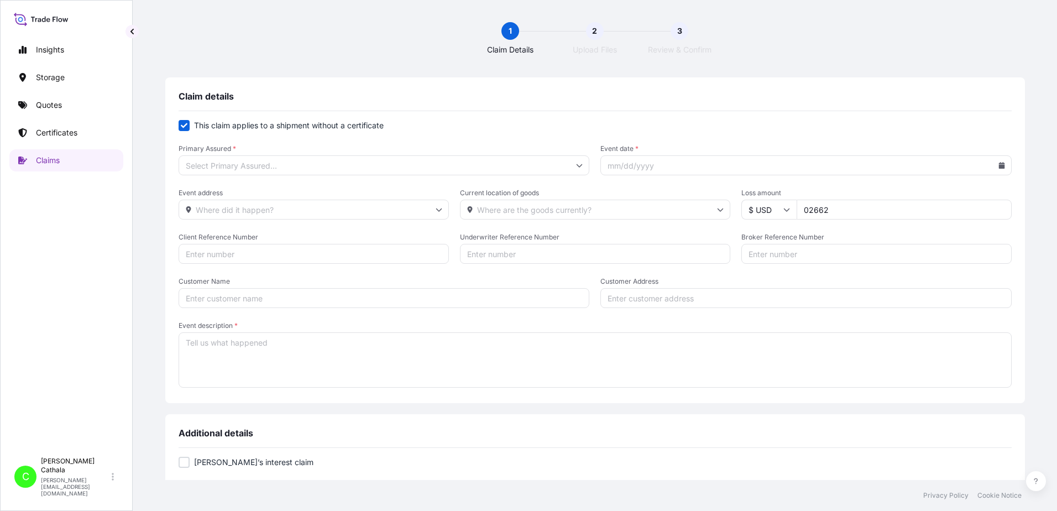
click at [307, 168] on input "Primary Assured *" at bounding box center [384, 165] width 411 height 20
drag, startPoint x: 262, startPoint y: 195, endPoint x: 289, endPoint y: 194, distance: 27.1
click at [265, 195] on div "[US_STATE]" at bounding box center [402, 195] width 358 height 21
type input "[US_STATE]"
click at [667, 166] on input "Event date *" at bounding box center [805, 165] width 411 height 20
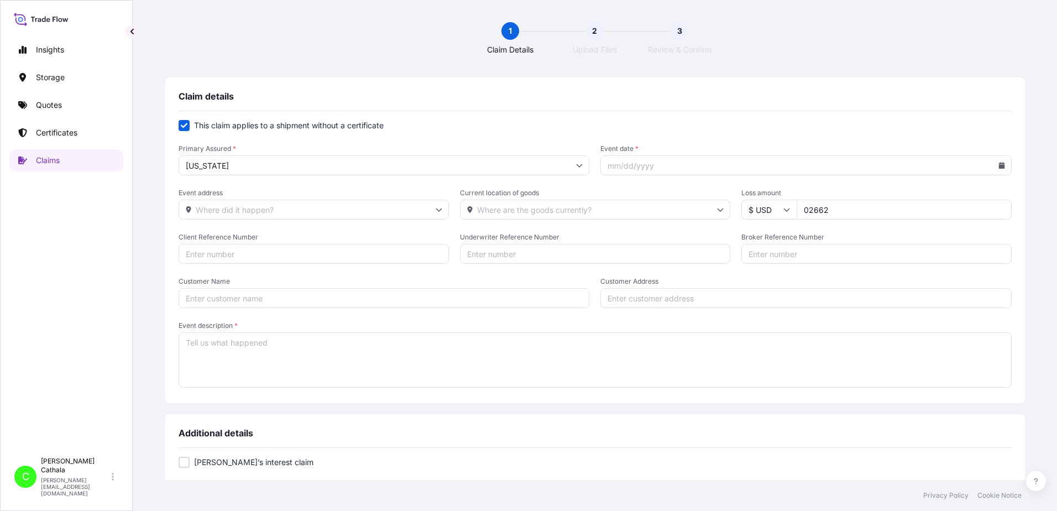
click at [999, 166] on icon at bounding box center [1002, 165] width 6 height 7
click at [909, 194] on icon at bounding box center [910, 197] width 4 height 7
click at [816, 309] on button "19" at bounding box center [815, 306] width 18 height 18
type input "[DATE]"
drag, startPoint x: 283, startPoint y: 210, endPoint x: 295, endPoint y: 218, distance: 14.4
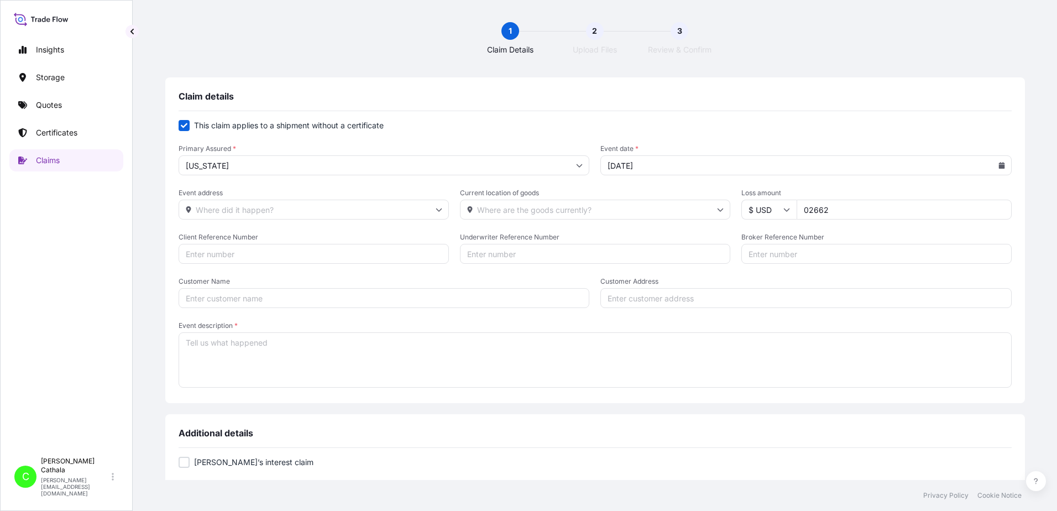
click at [290, 216] on input "Event address" at bounding box center [314, 210] width 270 height 20
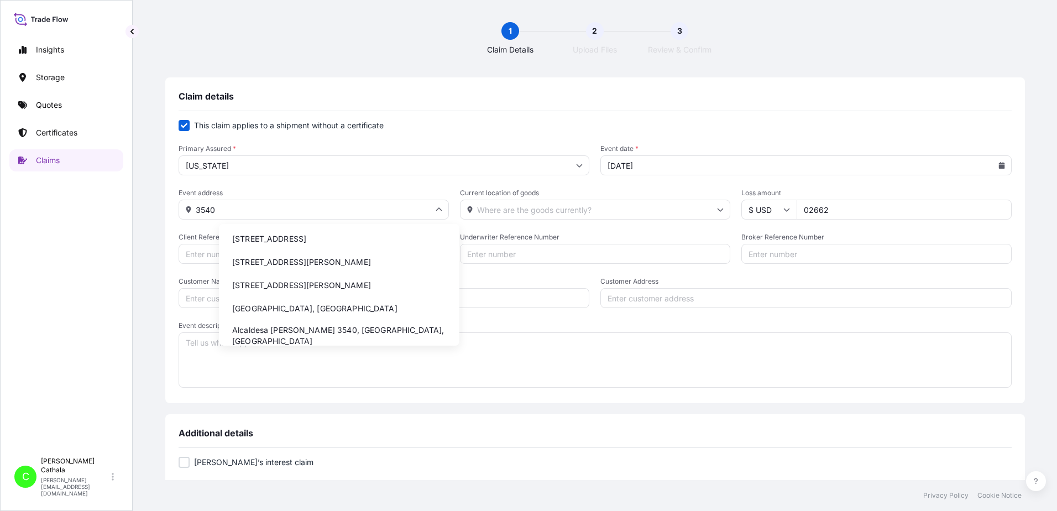
click at [297, 238] on li "[STREET_ADDRESS]" at bounding box center [339, 238] width 232 height 21
type input "[STREET_ADDRESS]"
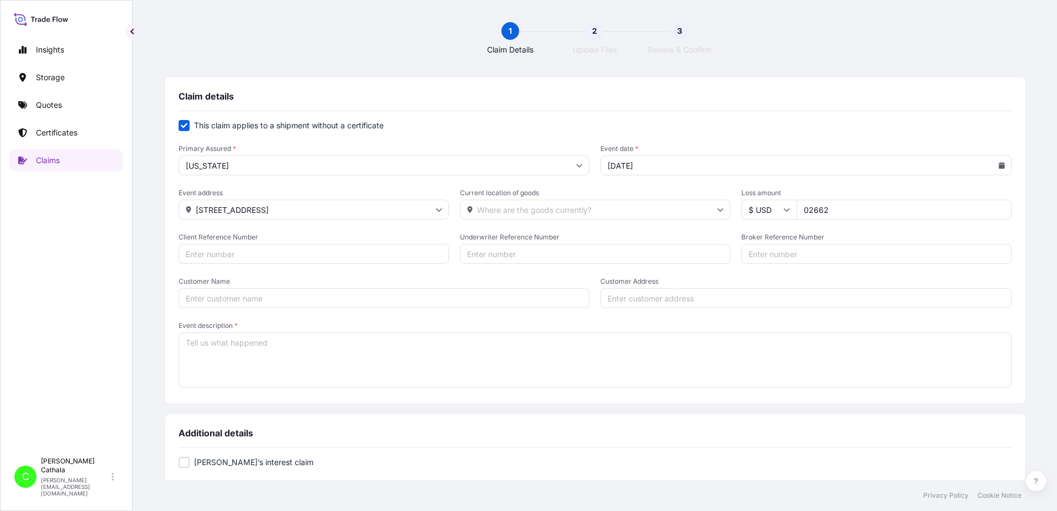
click at [317, 210] on input "[STREET_ADDRESS]" at bounding box center [314, 210] width 270 height 20
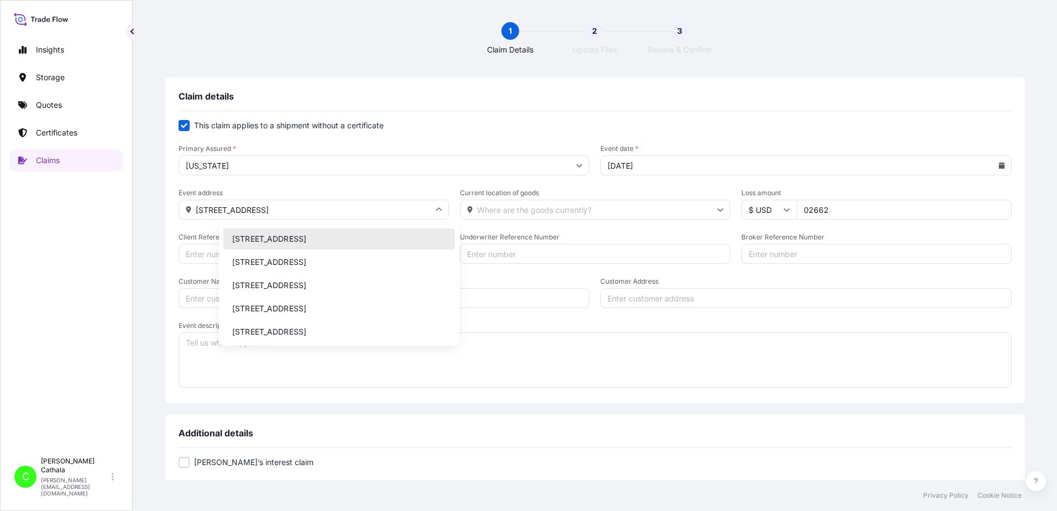
click at [582, 210] on input "Current location of goods" at bounding box center [595, 210] width 270 height 20
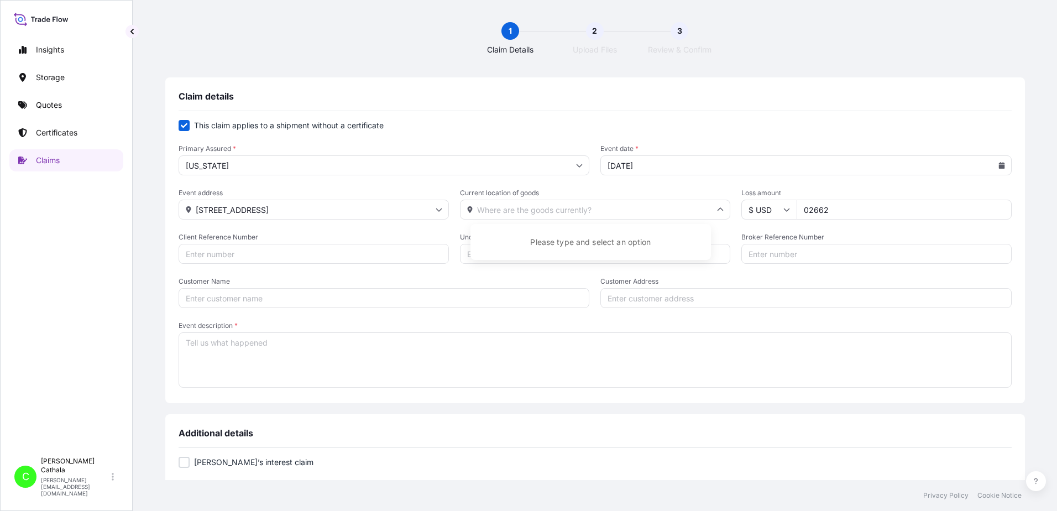
paste input "[STREET_ADDRESS]"
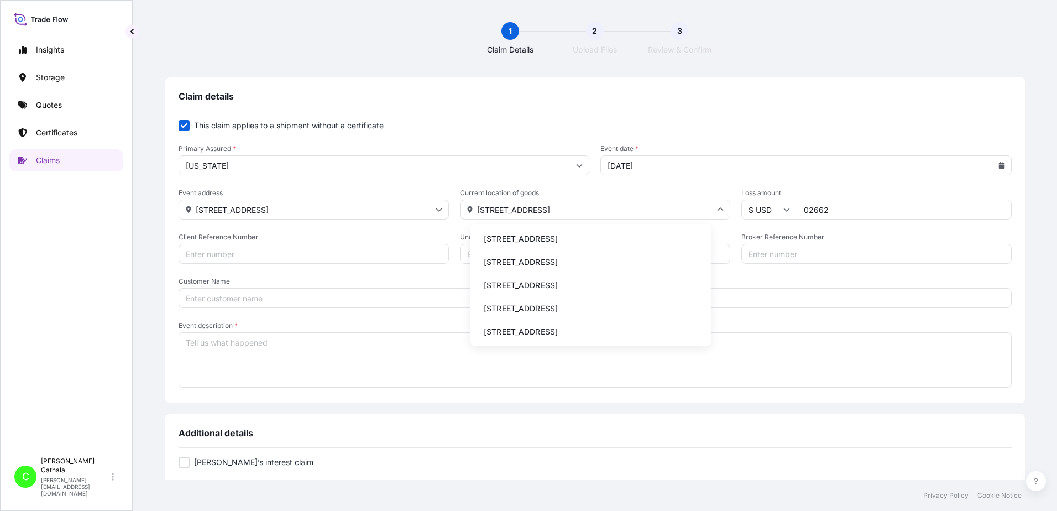
click at [628, 241] on li "[STREET_ADDRESS]" at bounding box center [591, 238] width 232 height 21
type input "[STREET_ADDRESS]"
click at [684, 301] on input "Customer Address" at bounding box center [805, 298] width 411 height 20
paste input "[STREET_ADDRESS]"
type input "[STREET_ADDRESS]"
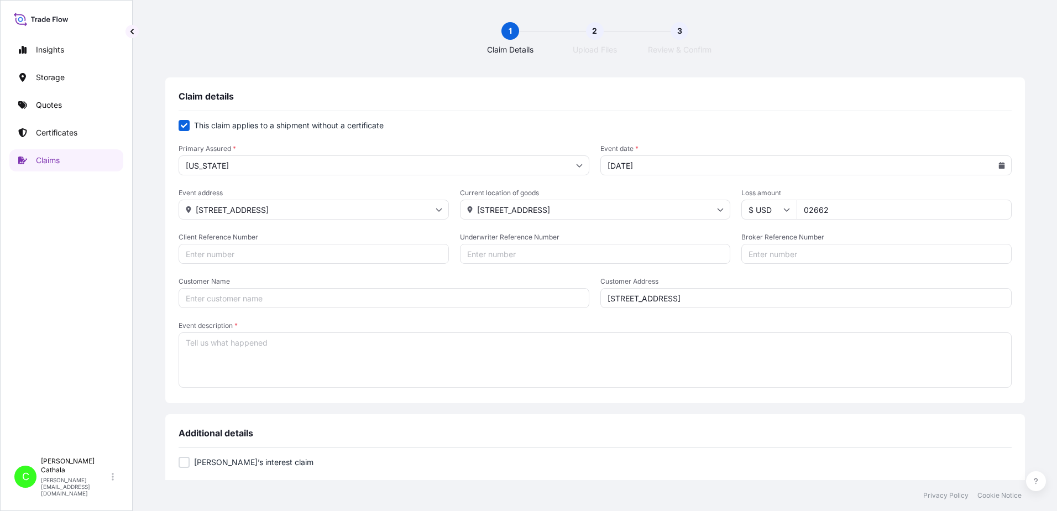
click at [272, 254] on input "Client Reference Number" at bounding box center [314, 254] width 270 height 20
paste input "HAR000000367"
type input "HAR000000367"
click at [807, 258] on input "Broker Reference Number" at bounding box center [876, 254] width 270 height 20
paste input "ONEU6589300"
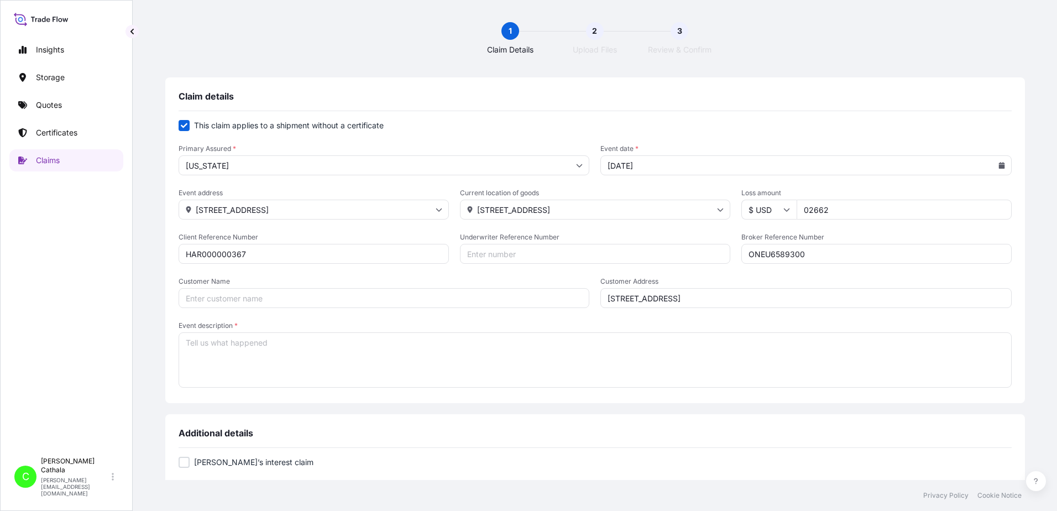
type input "ONEU6589300"
click at [252, 299] on input "Customer Name" at bounding box center [384, 298] width 411 height 20
paste input "[PERSON_NAME] International"
type input "[PERSON_NAME] International"
click at [383, 352] on textarea "Event description *" at bounding box center [595, 359] width 833 height 55
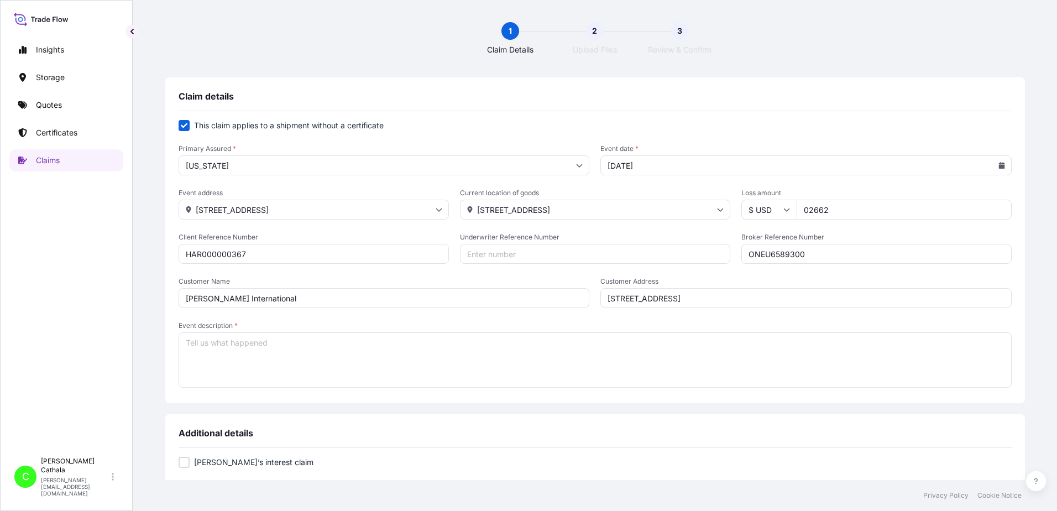
paste textarea "WIRED OVER-EAR GAMING HEADSETS"
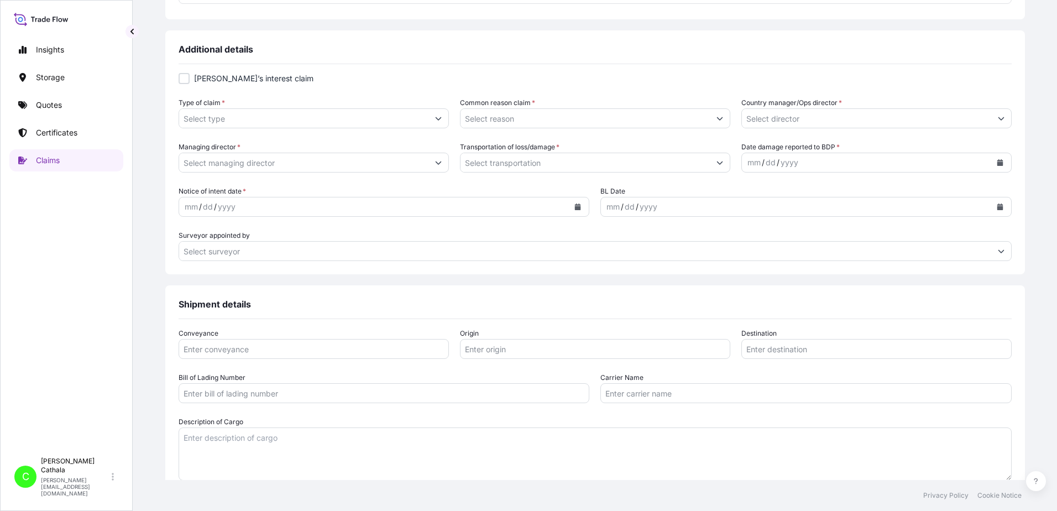
scroll to position [560, 0]
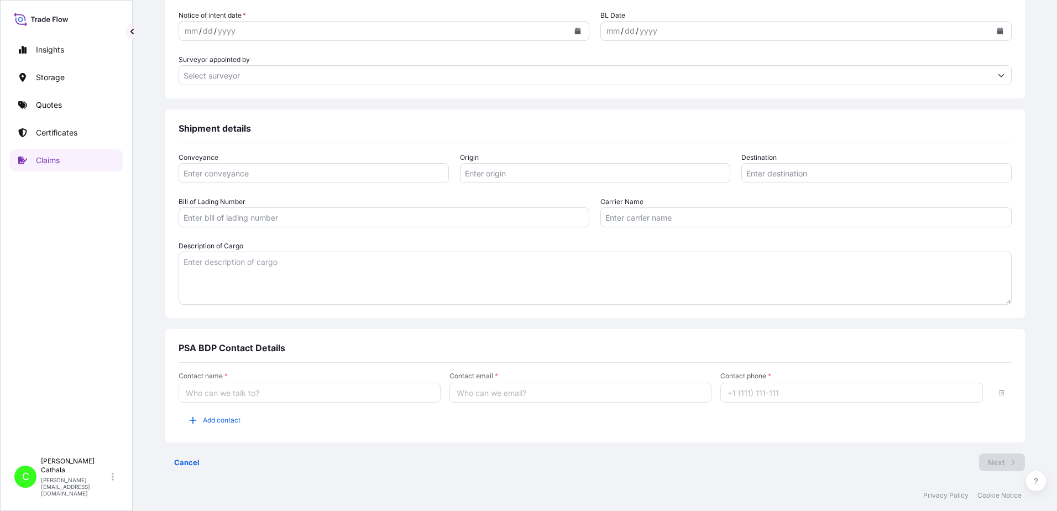
type textarea "WIRED OVER-EAR GAMING HEADSETS"
click at [316, 274] on textarea "Description of Cargo" at bounding box center [595, 278] width 833 height 53
paste textarea "WIRED OVER-EAR GAMING HEADSETS"
type textarea "WIRED OVER-EAR GAMING HEADSETS"
drag, startPoint x: 40, startPoint y: 320, endPoint x: 43, endPoint y: 315, distance: 6.2
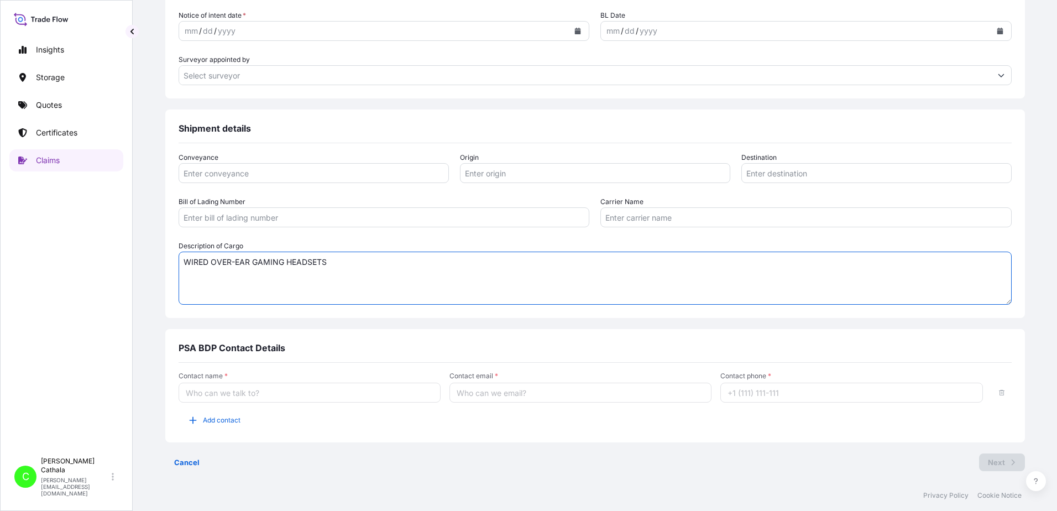
click at [40, 318] on div "Insights Storage Quotes Certificates Claims" at bounding box center [66, 240] width 114 height 423
click at [280, 397] on input "Contact name *" at bounding box center [310, 393] width 262 height 20
type input "[PERSON_NAME]"
type input "ocean"
type input "YANTIAN, [GEOGRAPHIC_DATA]"
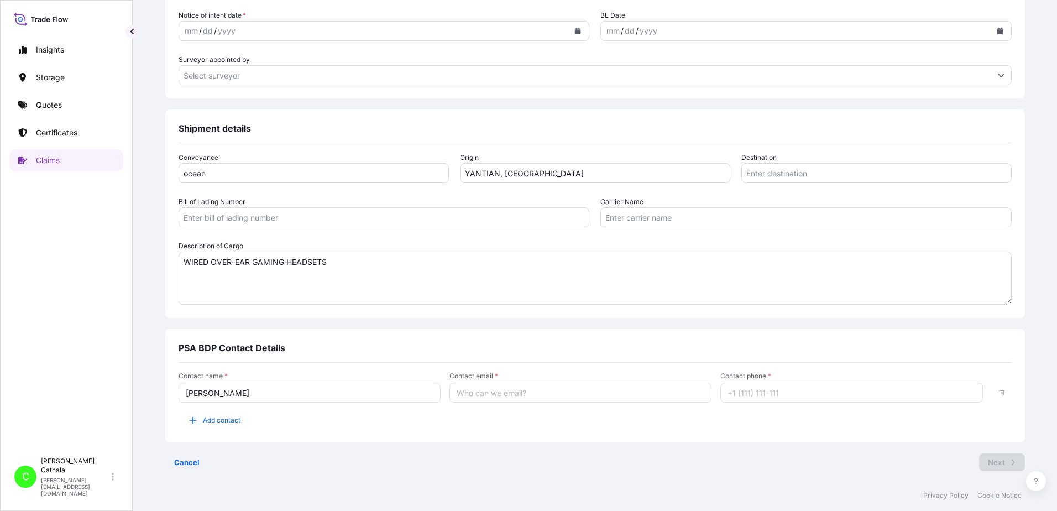
type input "[GEOGRAPHIC_DATA], [GEOGRAPHIC_DATA]"
type input "ONEYHKGF81367308"
type input "Ocean Network Express Pte. Ltd."
type input "[PERSON_NAME][EMAIL_ADDRESS][PERSON_NAME][DOMAIN_NAME]"
type input "13175544817"
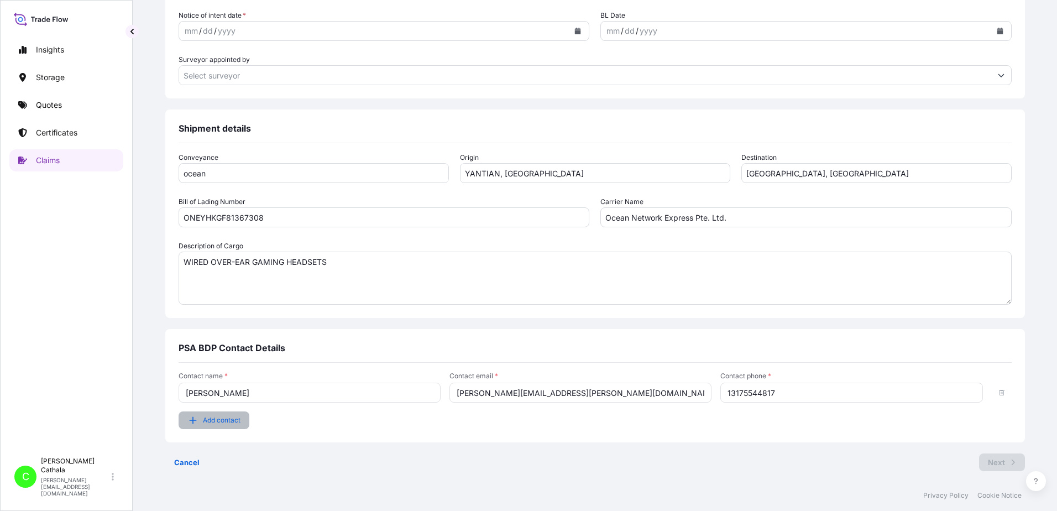
click at [241, 421] on span "Add contact" at bounding box center [222, 420] width 38 height 11
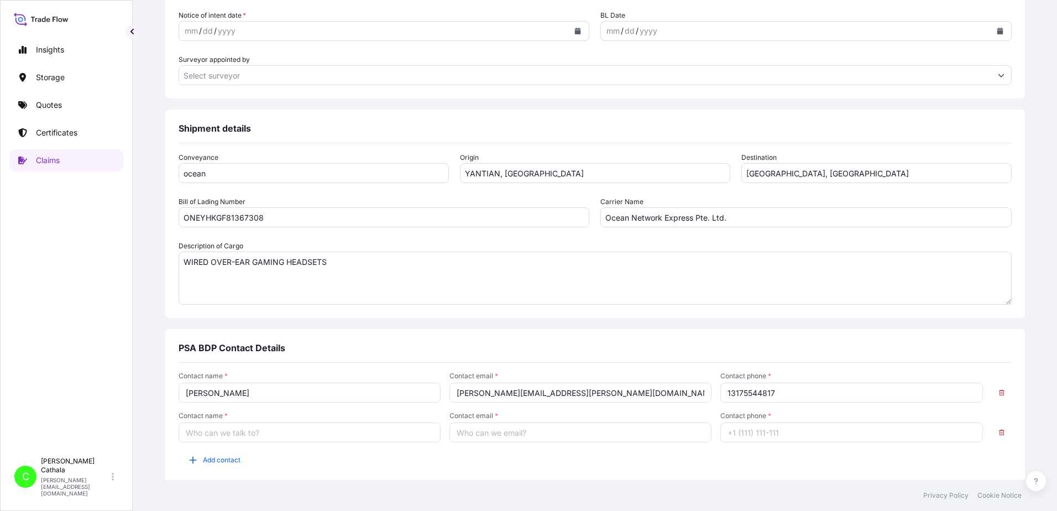
click at [269, 435] on input "Contact name *" at bounding box center [310, 432] width 262 height 20
type input "[PERSON_NAME]"
type input "[PERSON_NAME][EMAIL_ADDRESS][DOMAIN_NAME]"
type input "13176523689"
drag, startPoint x: 341, startPoint y: 221, endPoint x: 184, endPoint y: 206, distance: 157.7
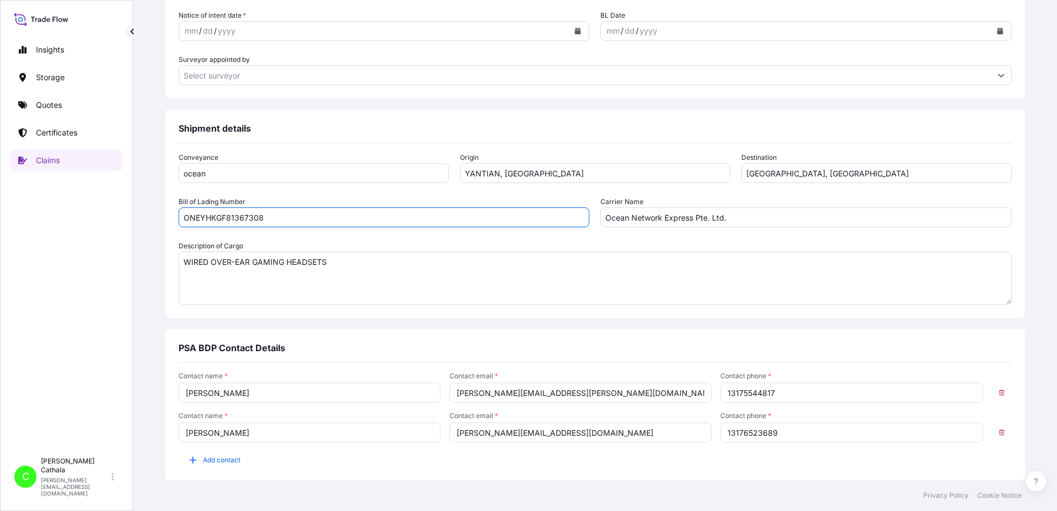
click at [186, 210] on div "Claim details This claim applies to a shipment without a certificate Primary As…" at bounding box center [595, 19] width 880 height 1002
paste input "64871409"
type input "ONEYHKGF64871409"
click at [997, 31] on icon "Calendar" at bounding box center [1000, 31] width 6 height 7
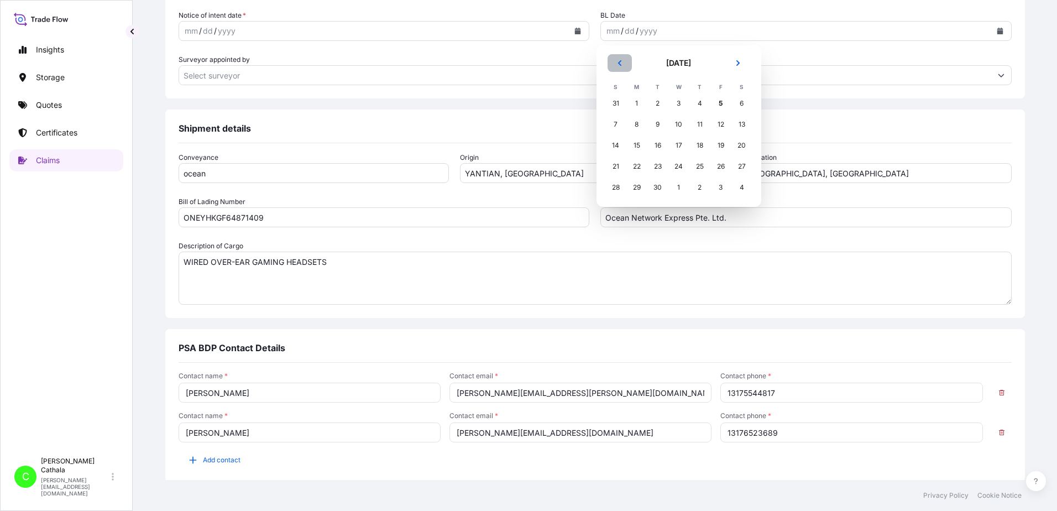
click at [620, 63] on icon "Previous" at bounding box center [620, 63] width 7 height 7
click at [620, 64] on icon "Previous" at bounding box center [620, 63] width 7 height 7
click at [660, 143] on div "17" at bounding box center [658, 145] width 20 height 20
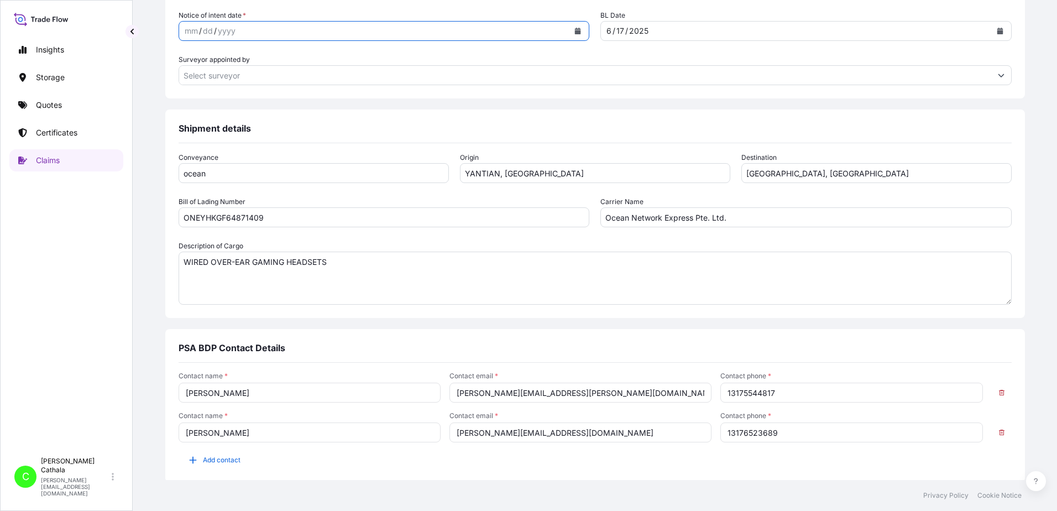
click at [575, 30] on icon "Calendar" at bounding box center [578, 31] width 6 height 7
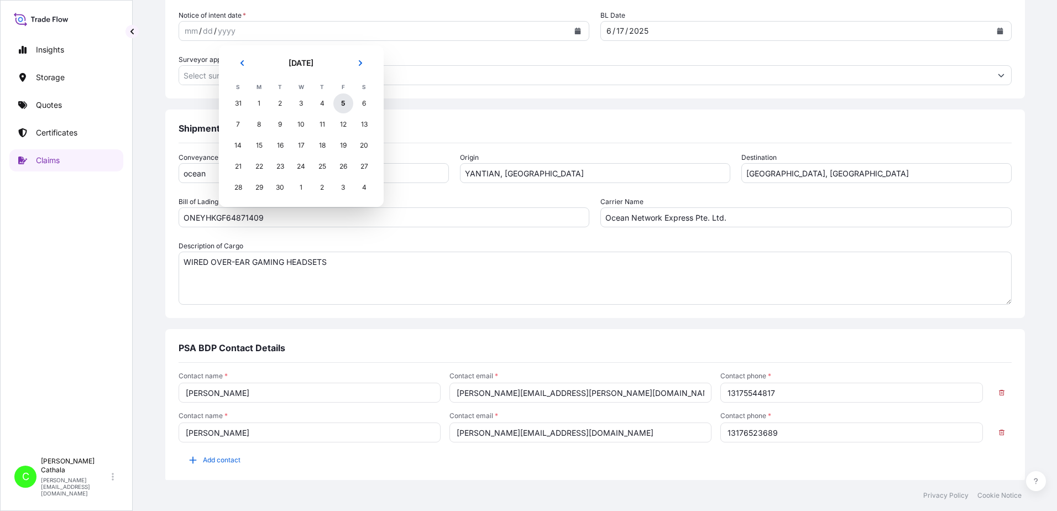
click at [343, 103] on div "5" at bounding box center [343, 103] width 20 height 20
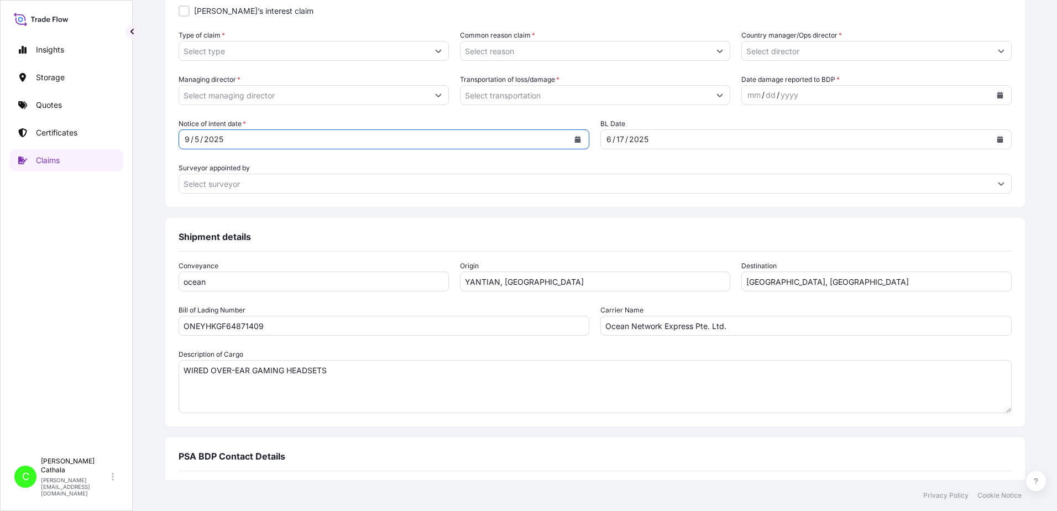
scroll to position [449, 0]
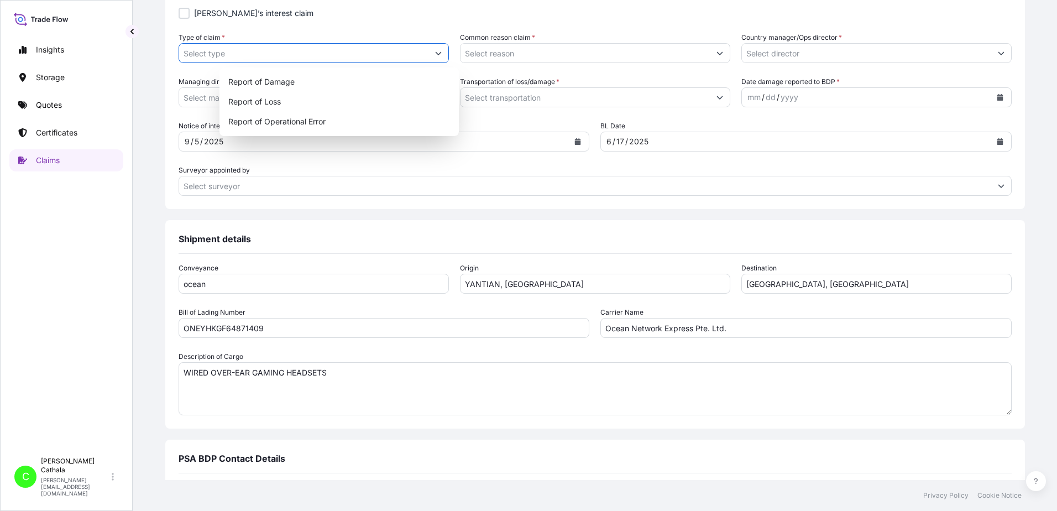
click at [442, 51] on icon "Show suggestions" at bounding box center [438, 53] width 7 height 7
click at [232, 101] on div "Report of Loss" at bounding box center [339, 102] width 231 height 20
type input "Report of Loss"
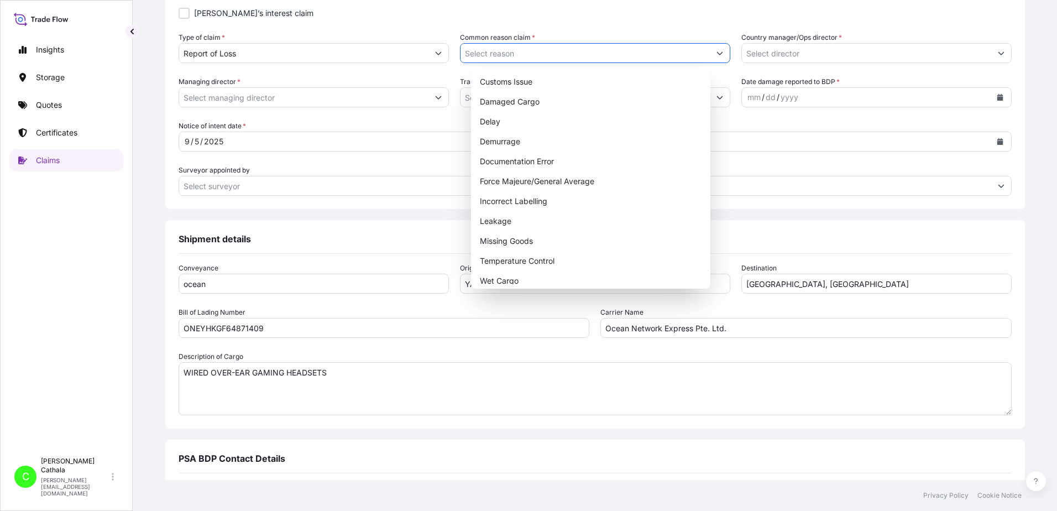
click at [717, 54] on icon "Show suggestions" at bounding box center [720, 53] width 7 height 7
click at [509, 242] on div "Missing Goods" at bounding box center [591, 241] width 231 height 20
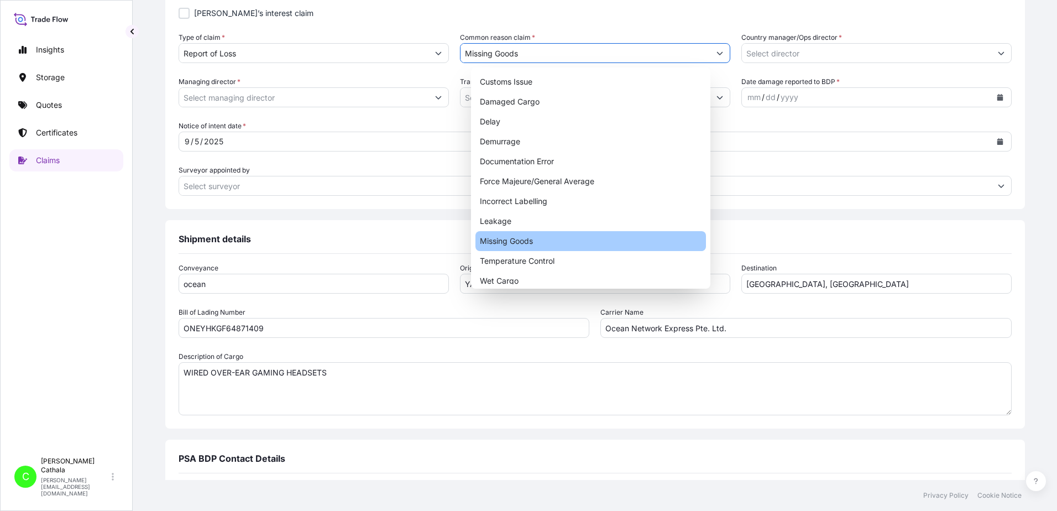
type input "Missing Goods"
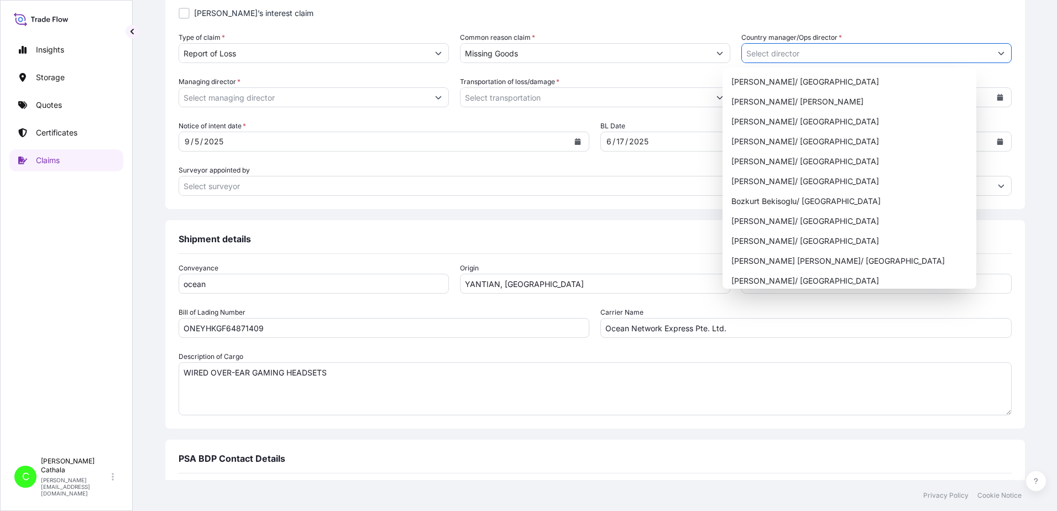
click at [998, 51] on icon "Show suggestions" at bounding box center [1001, 53] width 7 height 7
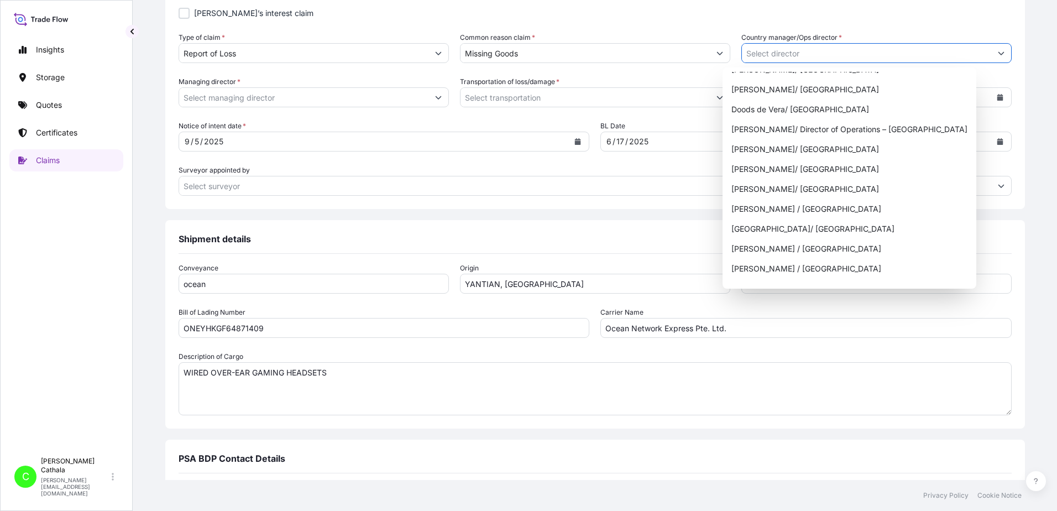
scroll to position [221, 0]
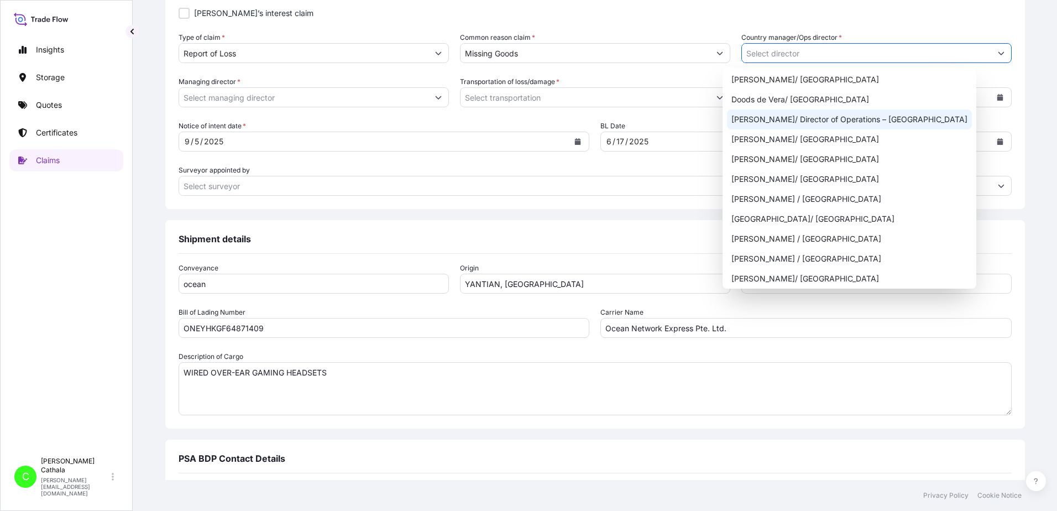
click at [857, 121] on div "[PERSON_NAME]/ Director of Operations – [GEOGRAPHIC_DATA]" at bounding box center [849, 119] width 245 height 20
type input "[PERSON_NAME]/ Director of Operations – [GEOGRAPHIC_DATA]"
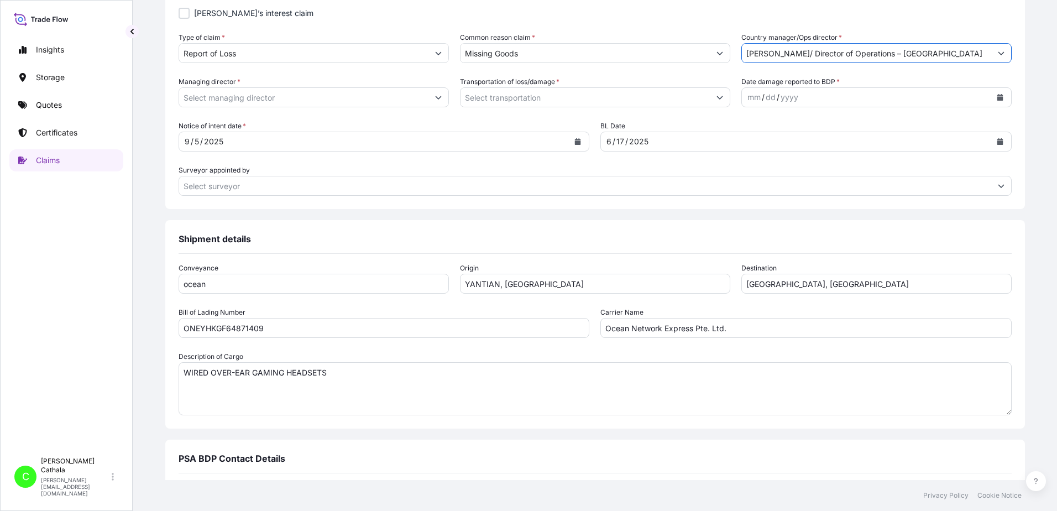
click at [342, 101] on input "Managing director *" at bounding box center [303, 97] width 249 height 20
click at [442, 94] on icon "Show suggestions" at bounding box center [438, 97] width 7 height 7
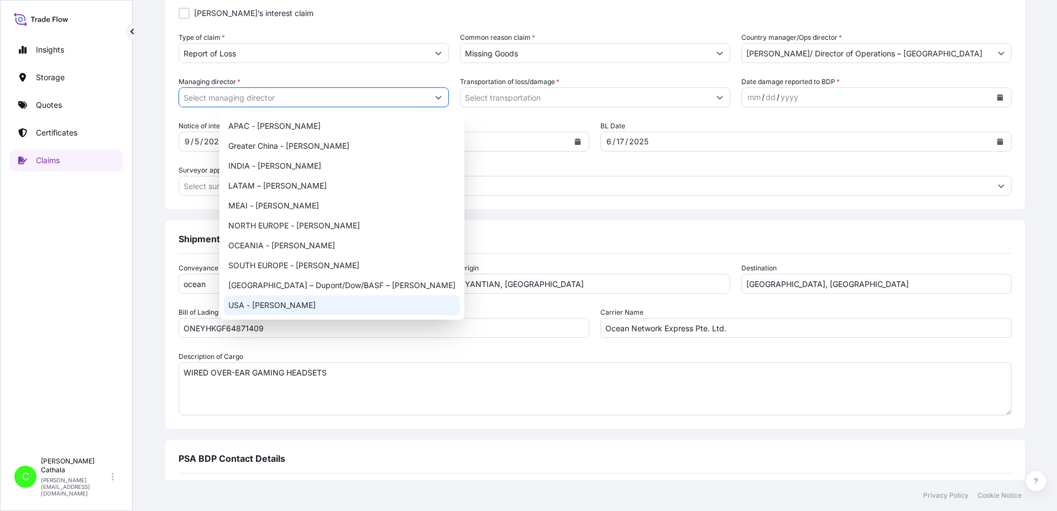
click at [288, 304] on div "USA - [PERSON_NAME]" at bounding box center [342, 305] width 236 height 20
type input "USA - [PERSON_NAME]"
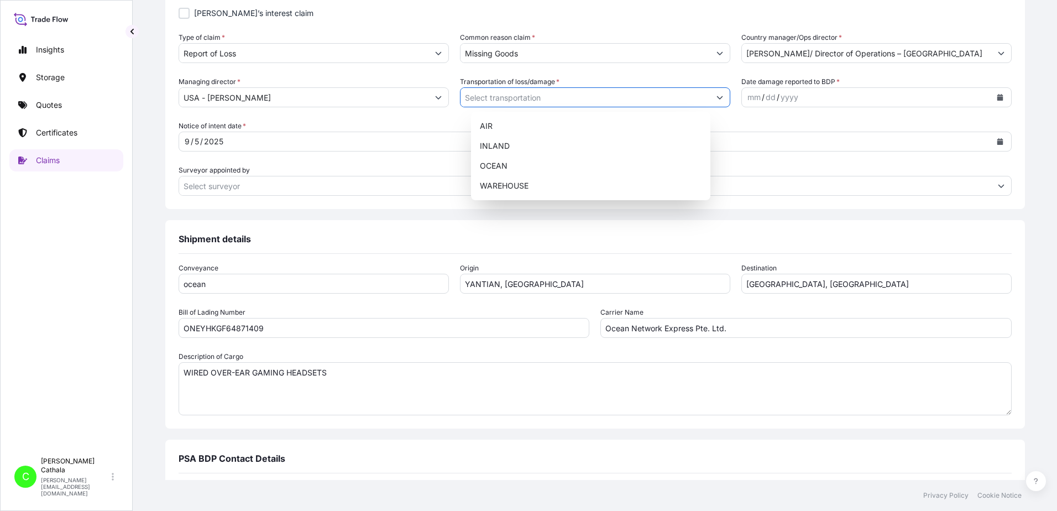
click at [710, 97] on button "Show suggestions" at bounding box center [720, 97] width 20 height 20
click at [502, 166] on div "OCEAN" at bounding box center [591, 166] width 231 height 20
type input "OCEAN"
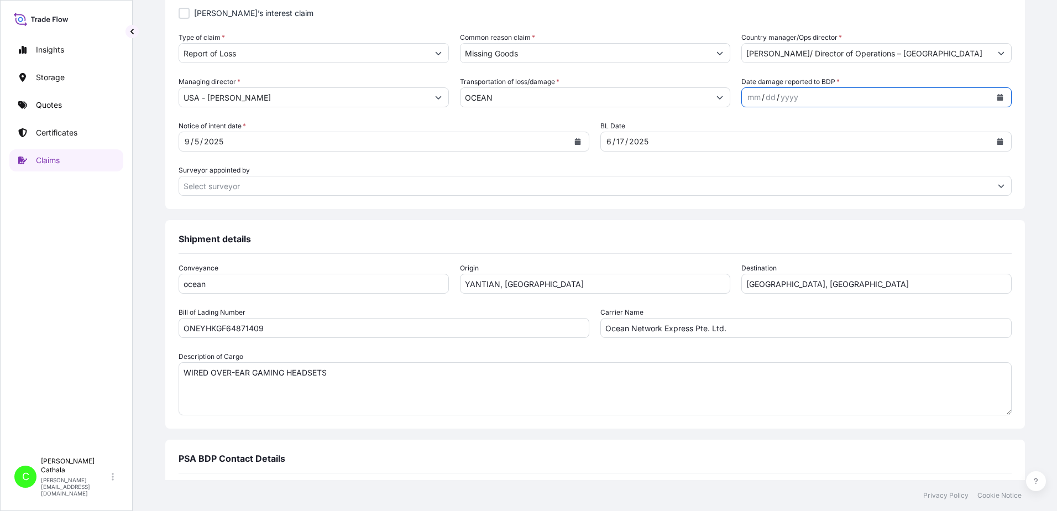
click at [997, 99] on icon "Calendar" at bounding box center [1000, 97] width 6 height 7
click at [749, 130] on icon "Previous" at bounding box center [745, 129] width 7 height 7
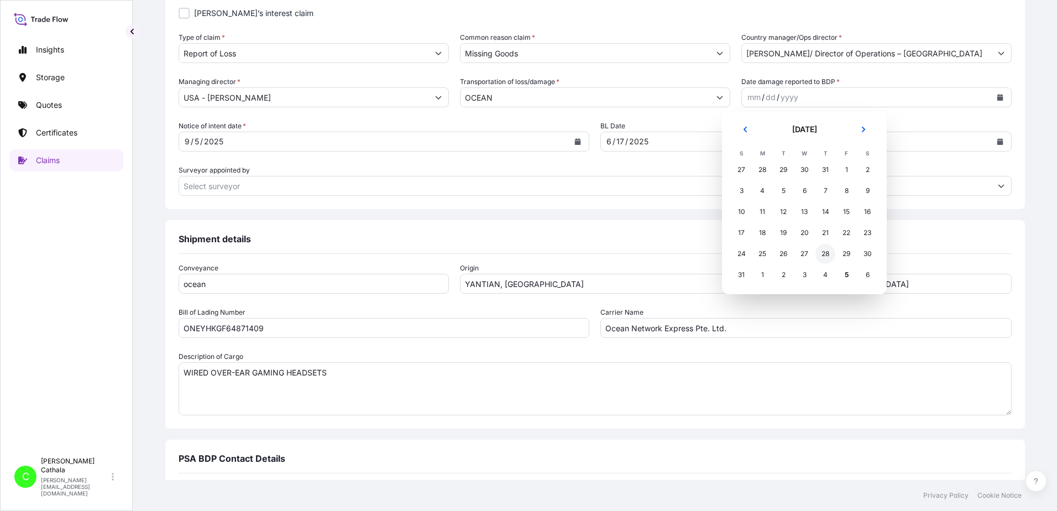
click at [827, 255] on div "28" at bounding box center [826, 254] width 20 height 20
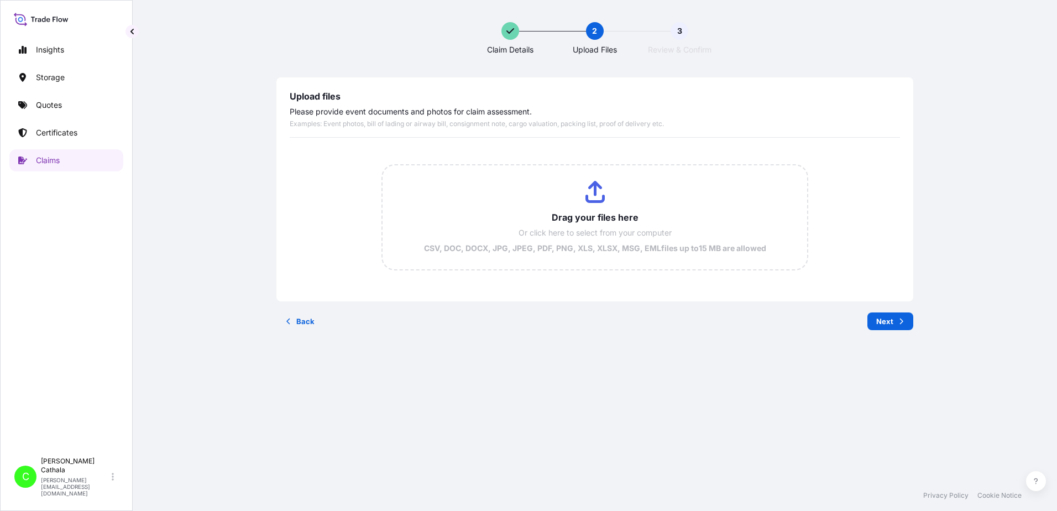
scroll to position [0, 0]
type input "C:\fakepath\HAR000000367.pdf"
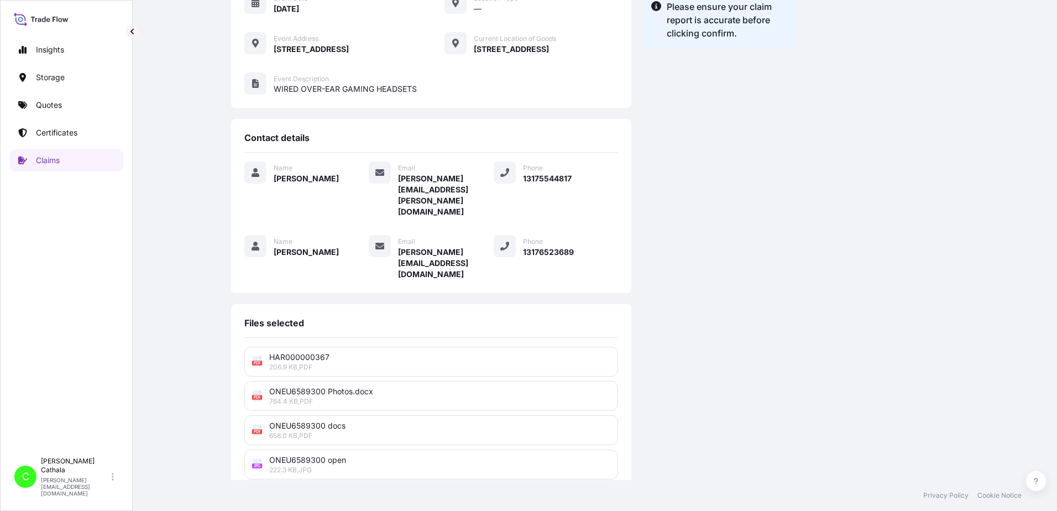
scroll to position [273, 0]
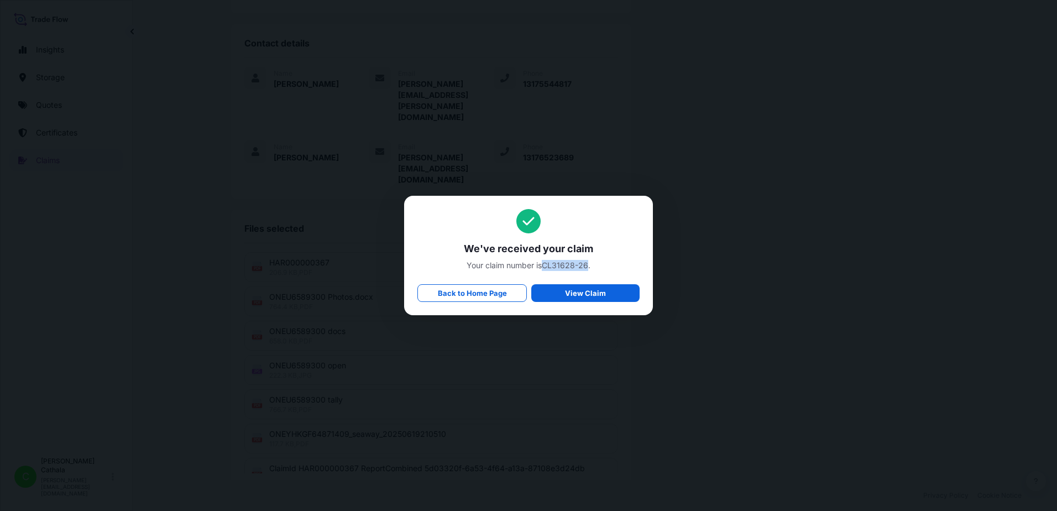
drag, startPoint x: 545, startPoint y: 264, endPoint x: 588, endPoint y: 270, distance: 43.6
click at [588, 270] on span "Your claim number is CL31628-26 ." at bounding box center [528, 265] width 222 height 11
copy span "CL31628-26"
click at [459, 246] on span "We've received your claim" at bounding box center [528, 248] width 222 height 13
drag, startPoint x: 463, startPoint y: 248, endPoint x: 633, endPoint y: 265, distance: 170.6
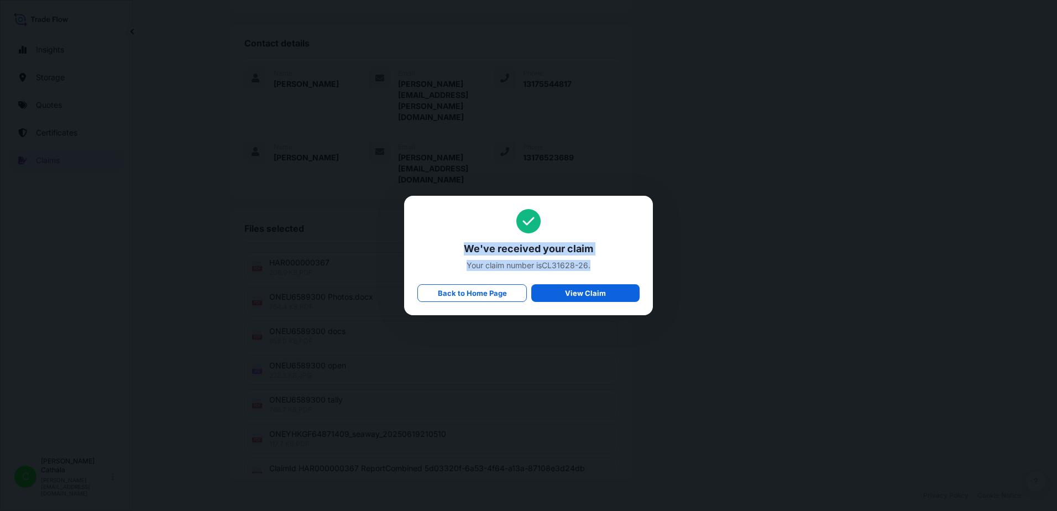
click at [633, 265] on div "We've received your claim Your claim number is CL31628-26 . Back to Home Page V…" at bounding box center [528, 255] width 222 height 93
copy div "We've received your claim Your claim number is CL31628-26 ."
click at [478, 299] on link "Back to Home Page" at bounding box center [471, 293] width 109 height 18
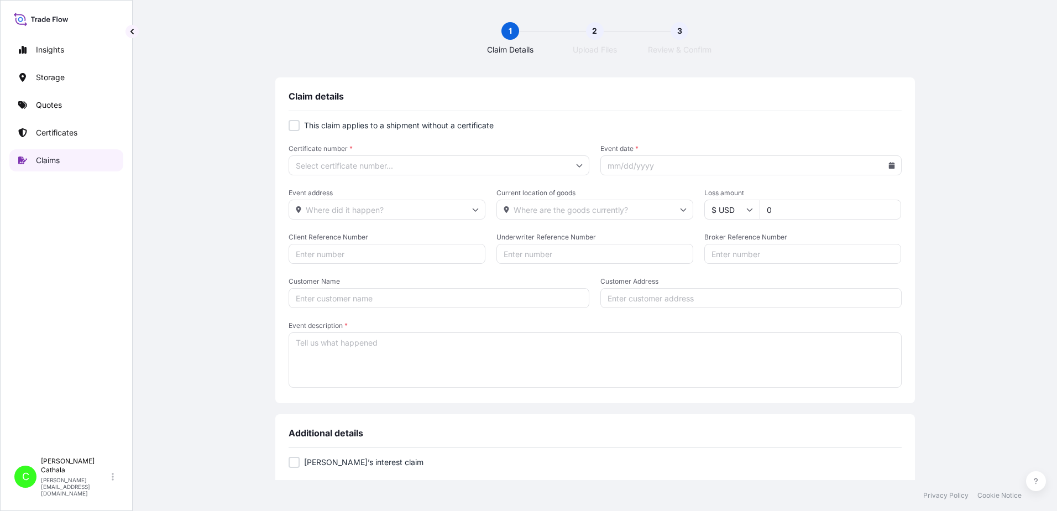
click at [46, 158] on p "Claims" at bounding box center [48, 160] width 24 height 11
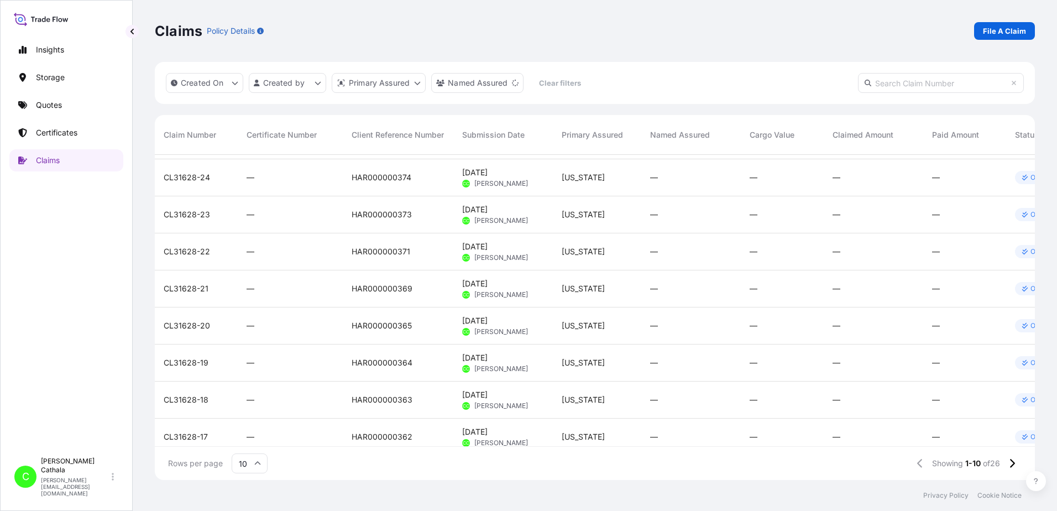
scroll to position [87, 0]
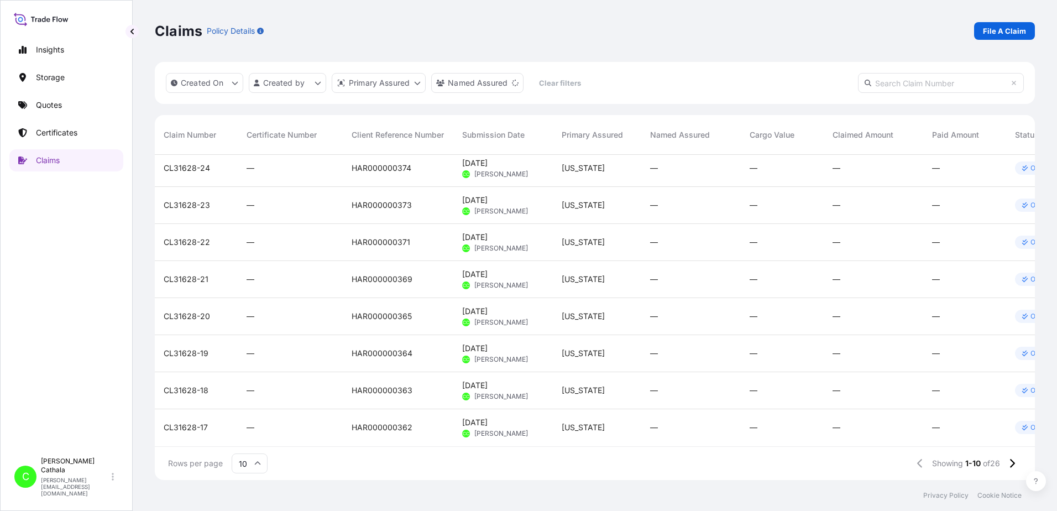
click at [257, 465] on icon at bounding box center [257, 463] width 7 height 7
click at [250, 412] on div "25" at bounding box center [249, 409] width 27 height 21
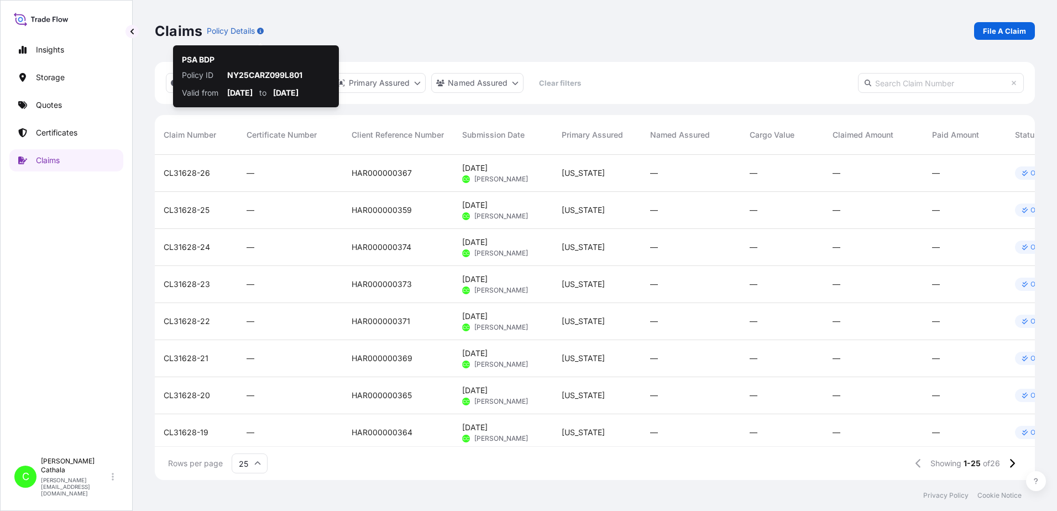
scroll to position [323, 872]
